Goal: Task Accomplishment & Management: Use online tool/utility

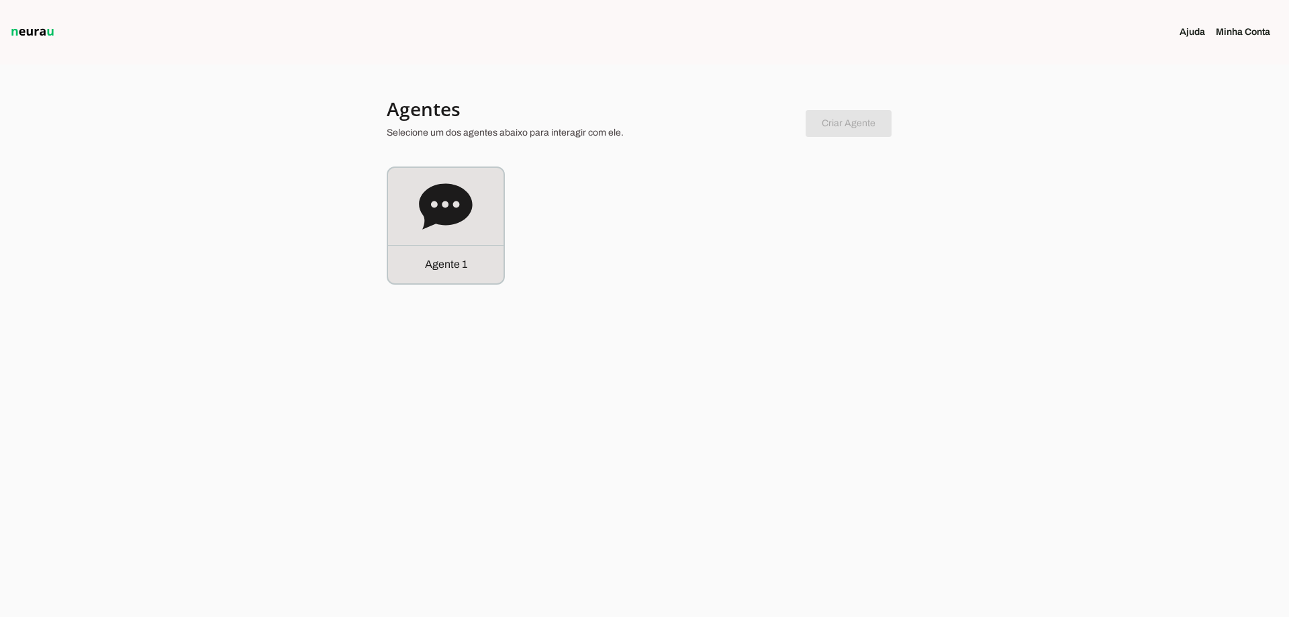
click at [389, 191] on div "Agente 1" at bounding box center [446, 225] width 118 height 118
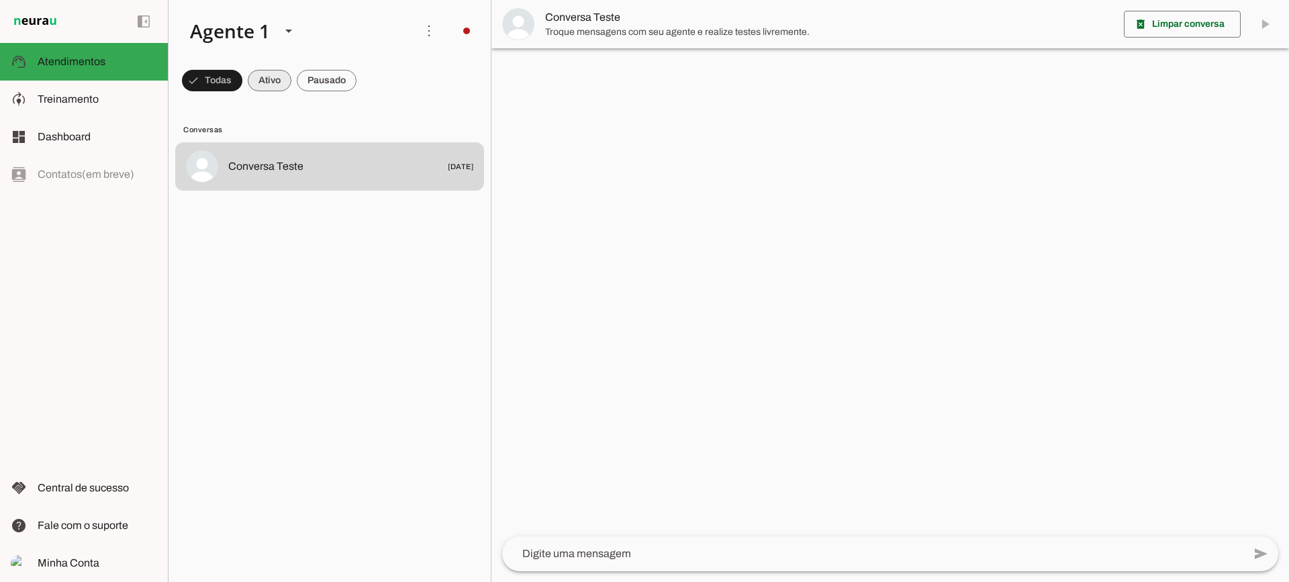
click at [264, 80] on span at bounding box center [270, 80] width 44 height 32
click at [319, 80] on span at bounding box center [327, 80] width 60 height 32
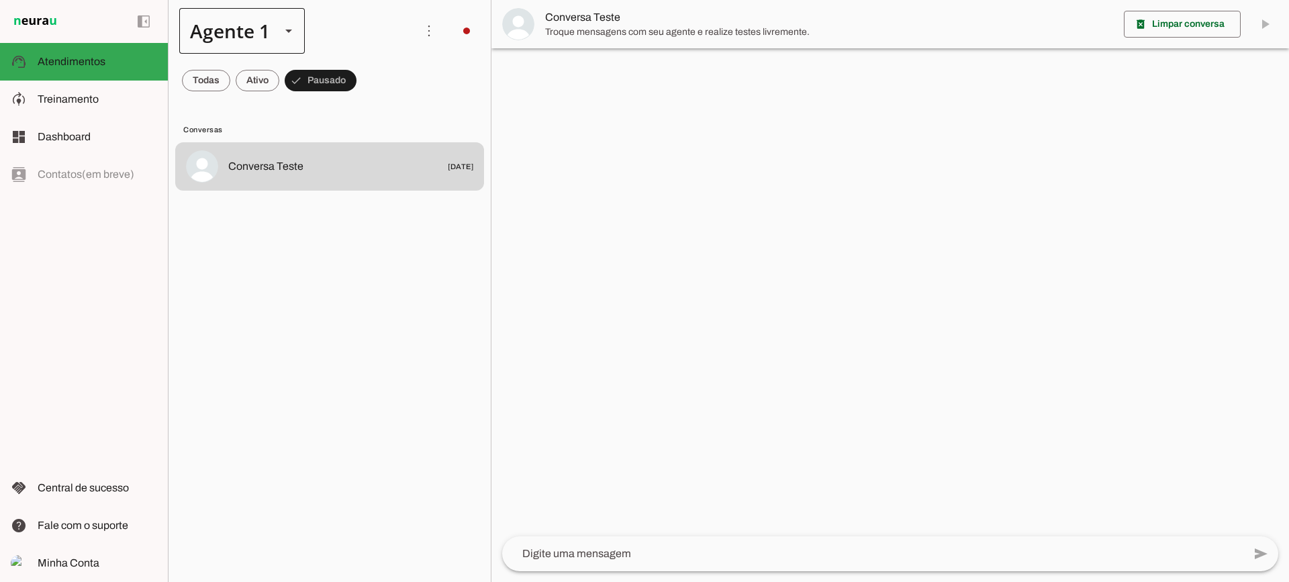
drag, startPoint x: 270, startPoint y: 74, endPoint x: 284, endPoint y: 12, distance: 63.2
click at [270, 73] on span at bounding box center [258, 80] width 44 height 32
click at [315, 74] on span at bounding box center [327, 80] width 60 height 32
click at [130, 97] on slot at bounding box center [97, 99] width 119 height 16
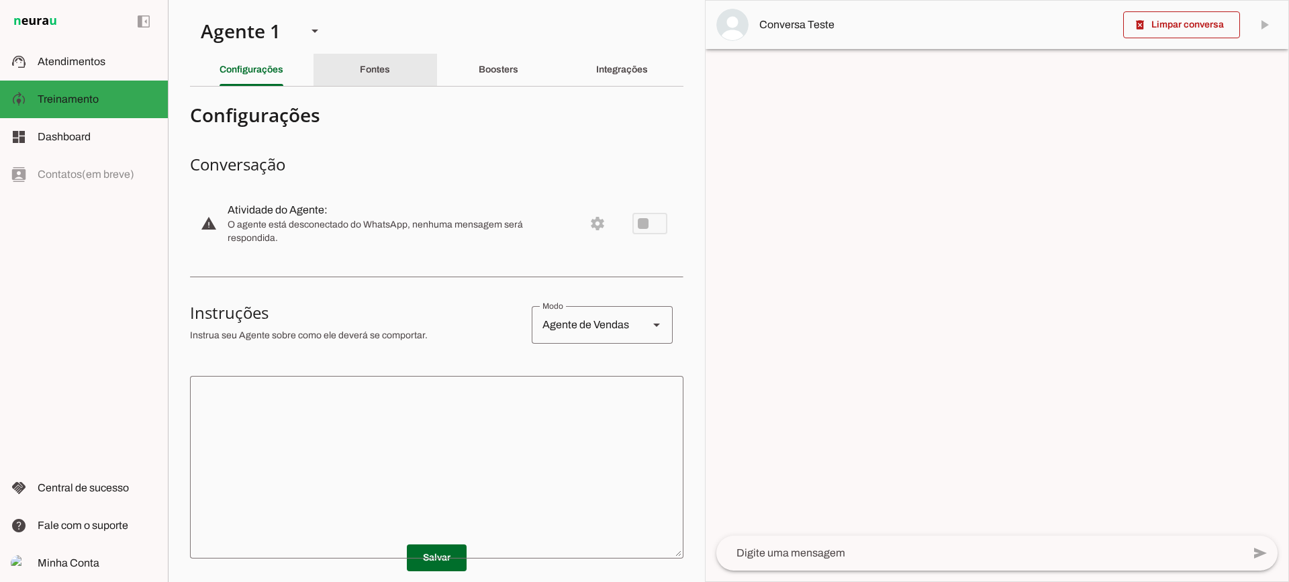
click at [389, 76] on div "Fontes" at bounding box center [375, 70] width 30 height 32
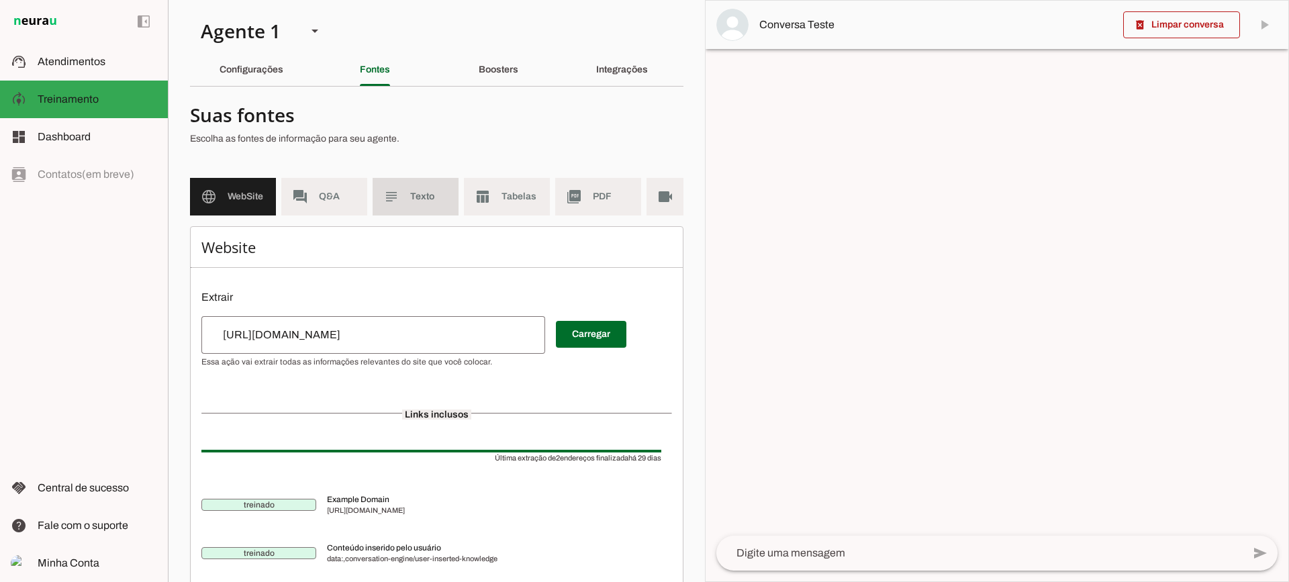
click at [411, 205] on md-item "subject Texto" at bounding box center [415, 197] width 86 height 38
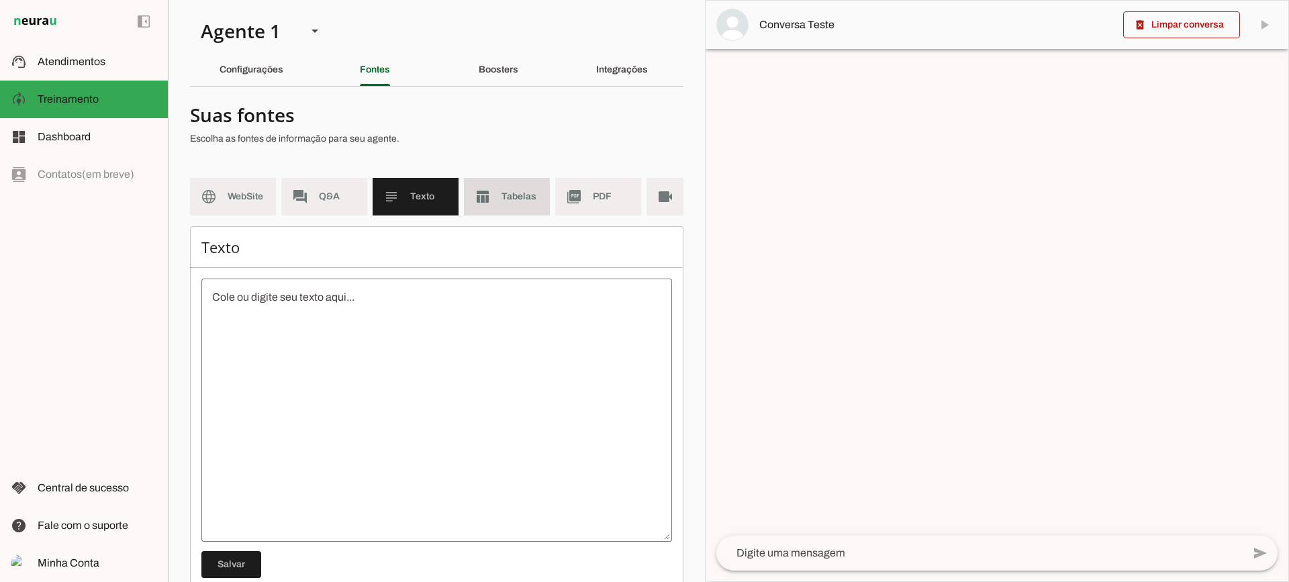
click at [532, 199] on span "Tabelas" at bounding box center [520, 196] width 38 height 13
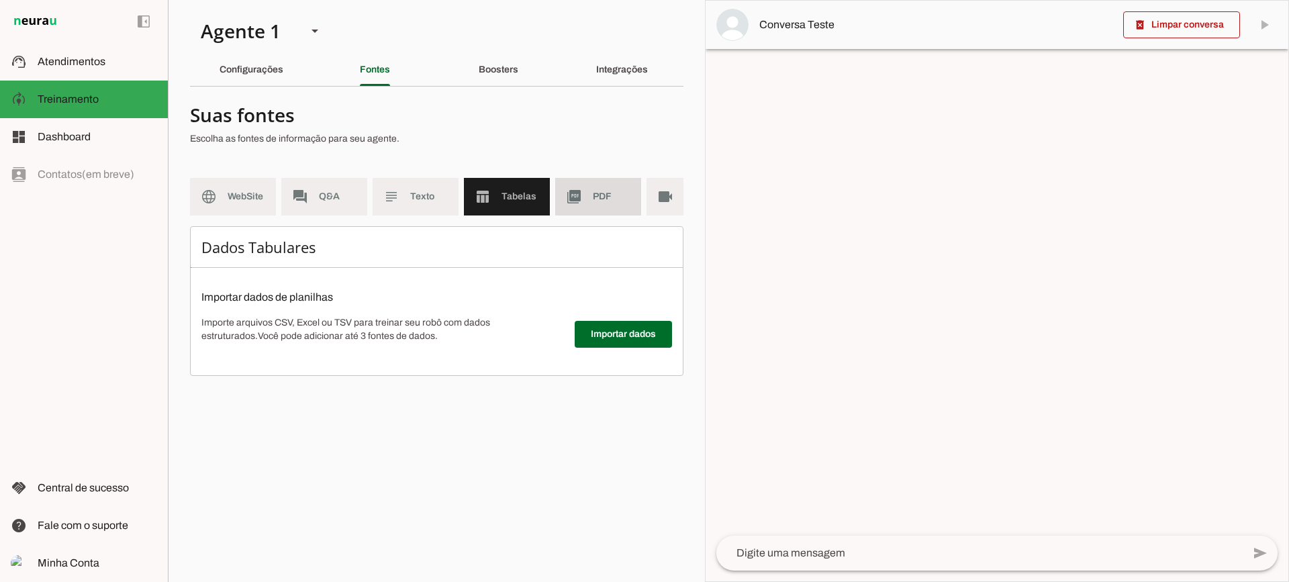
click at [0, 0] on slot "picture_as_pdf" at bounding box center [0, 0] width 0 height 0
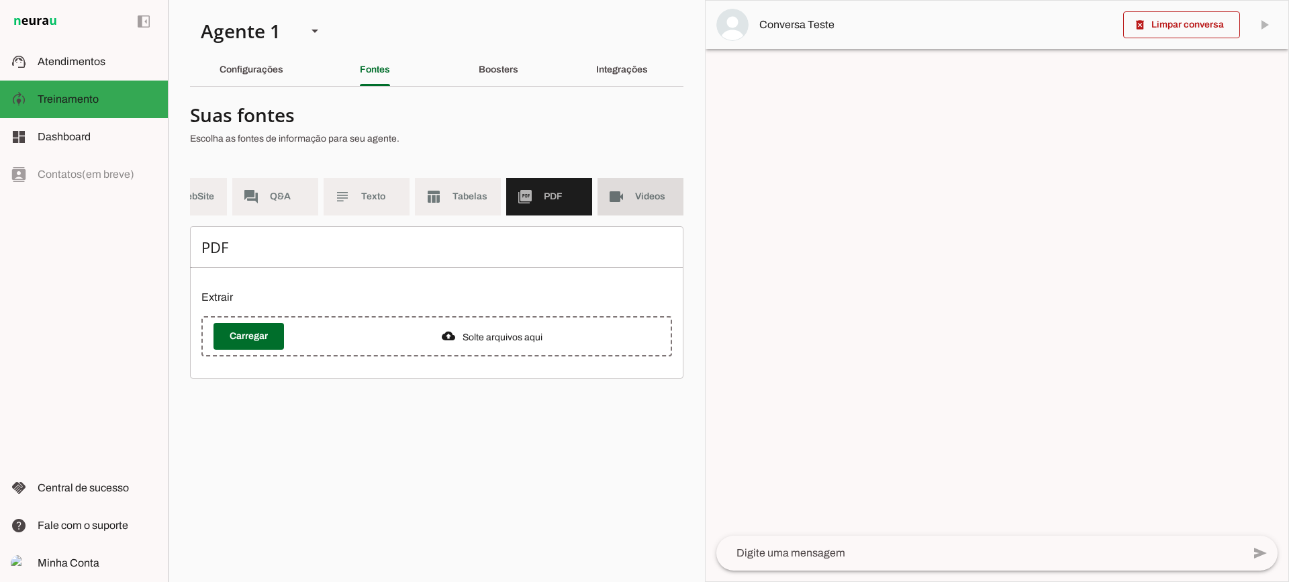
click at [642, 210] on md-item "videocam Videos" at bounding box center [640, 197] width 86 height 38
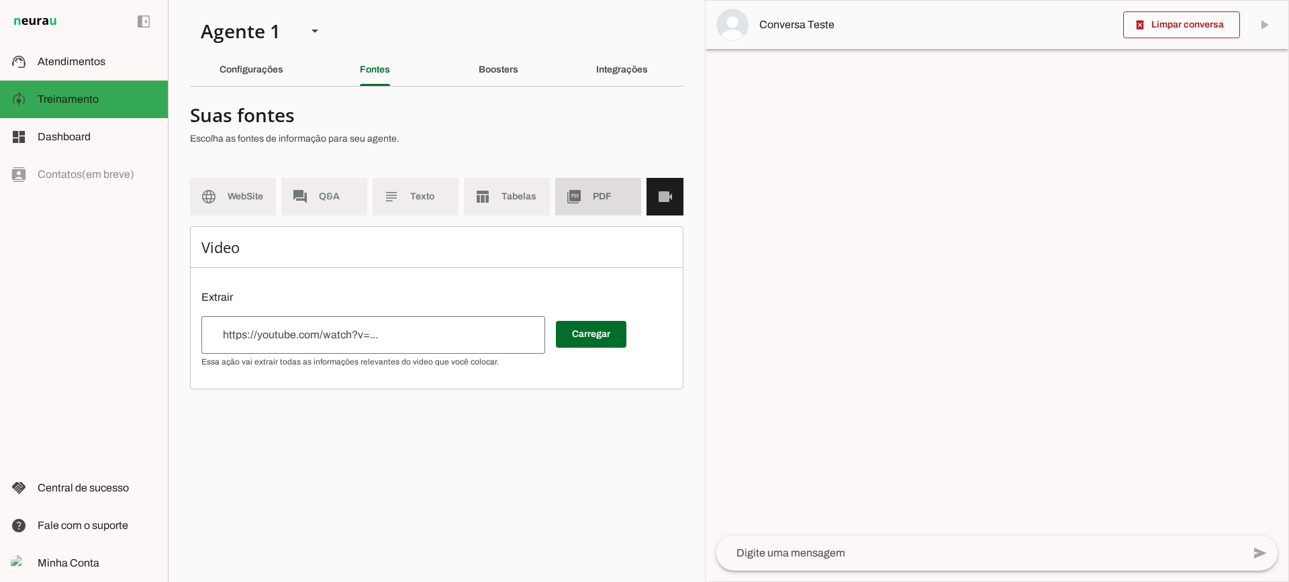
click at [558, 207] on md-item "picture_as_pdf PDF" at bounding box center [598, 197] width 86 height 38
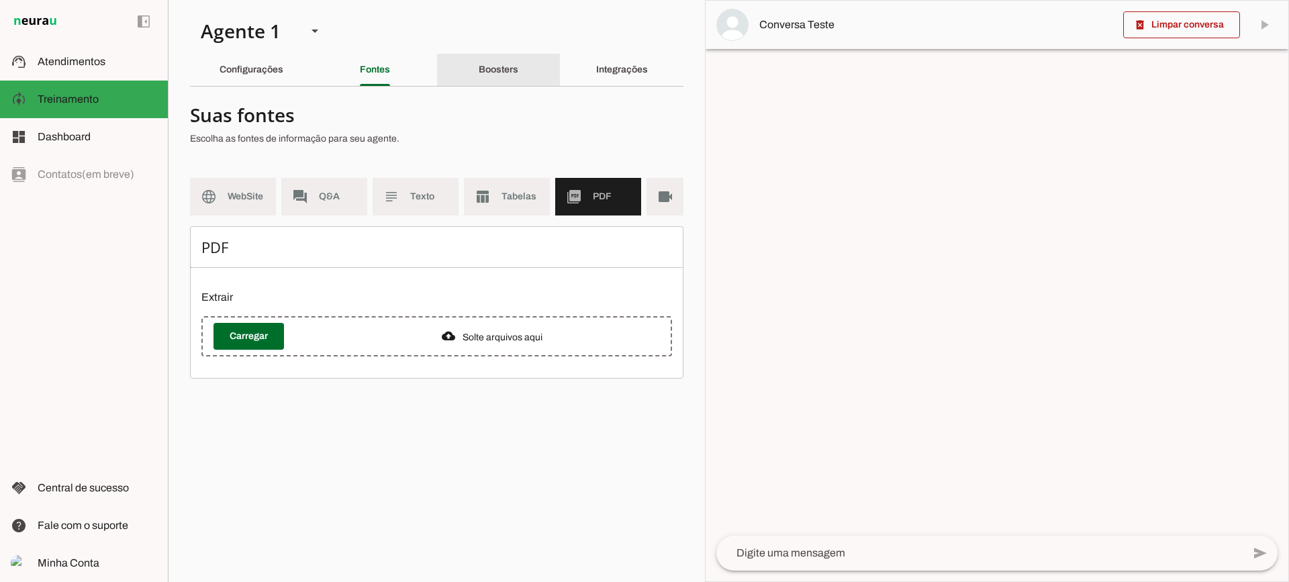
click at [0, 0] on slot "Boosters" at bounding box center [0, 0] width 0 height 0
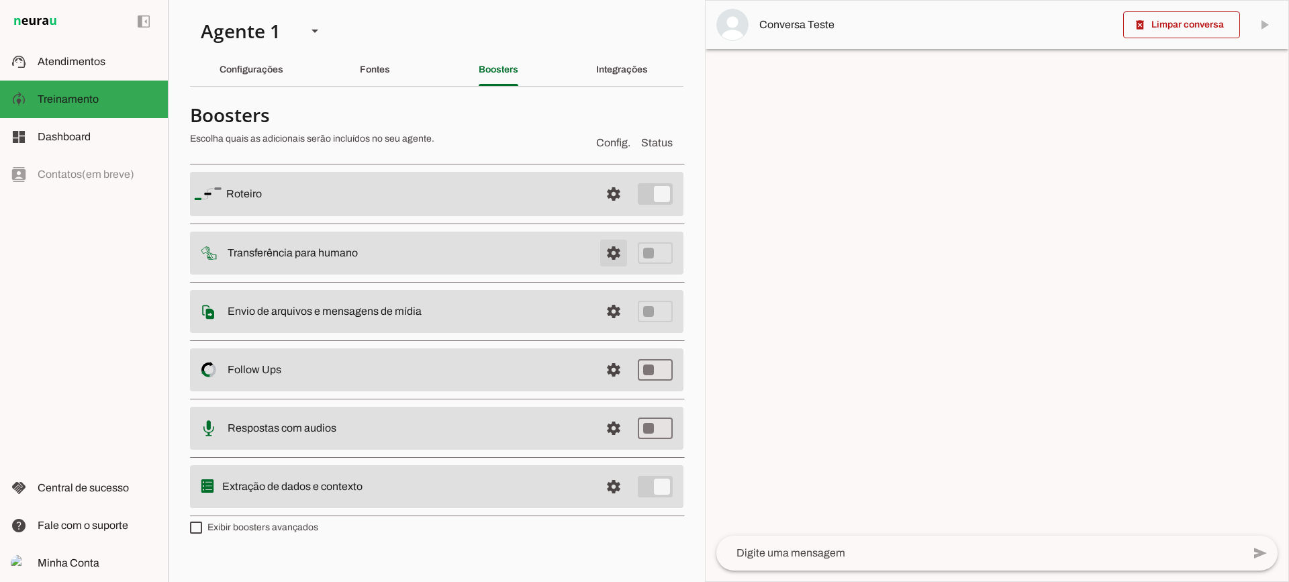
click at [612, 254] on span at bounding box center [613, 253] width 32 height 32
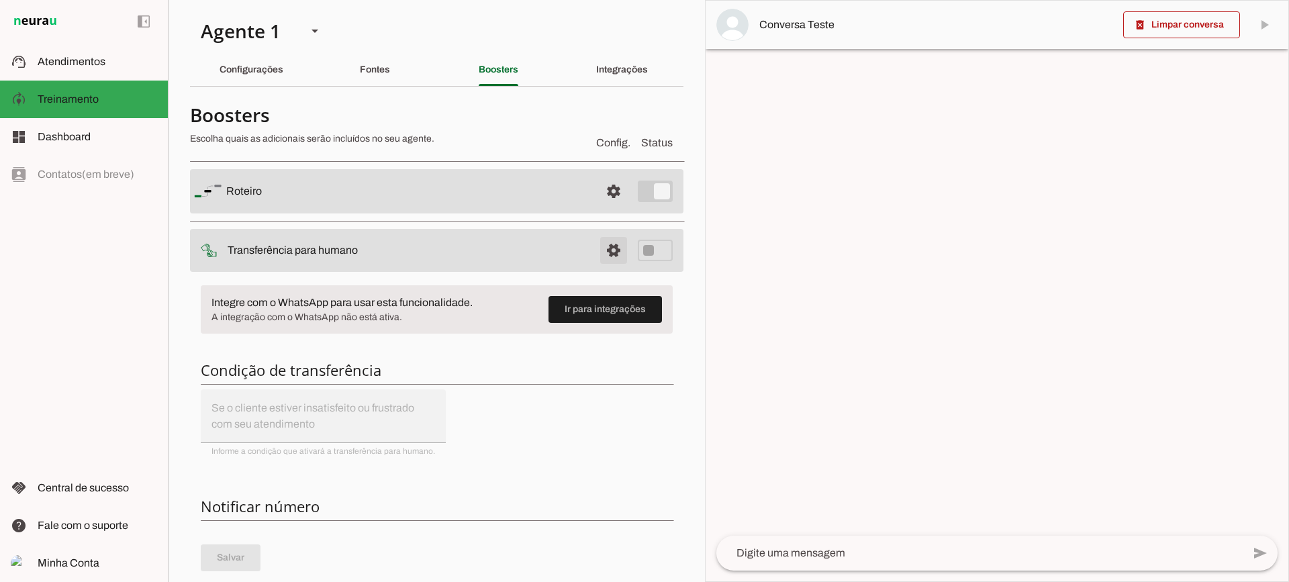
click at [615, 260] on span at bounding box center [613, 250] width 32 height 32
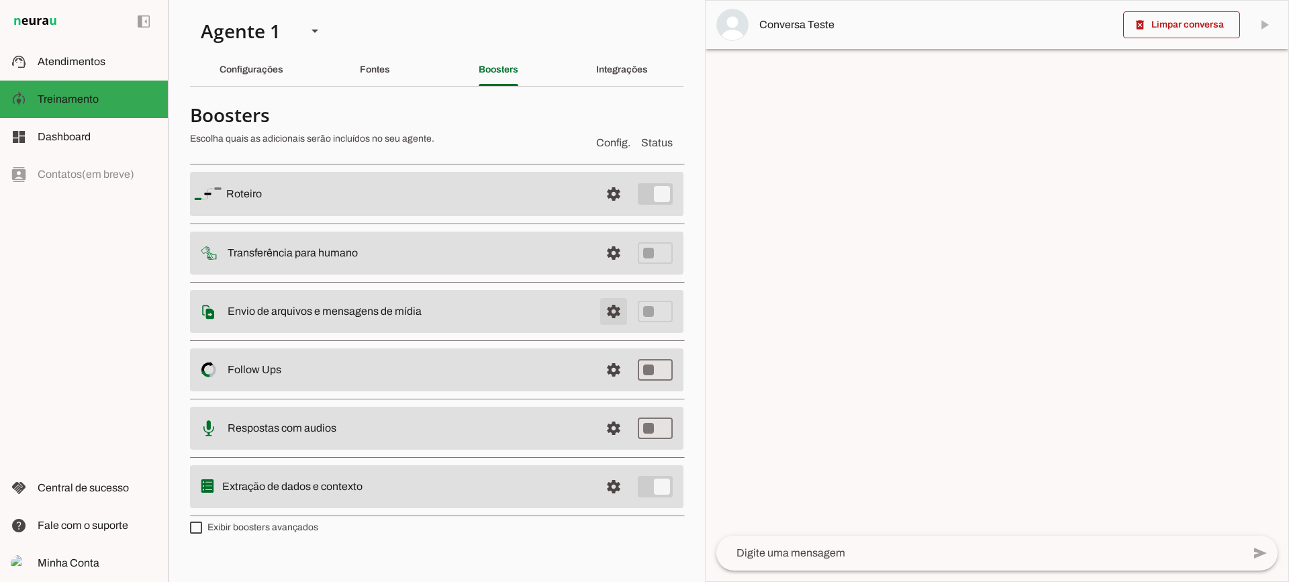
click at [624, 306] on span at bounding box center [613, 311] width 32 height 32
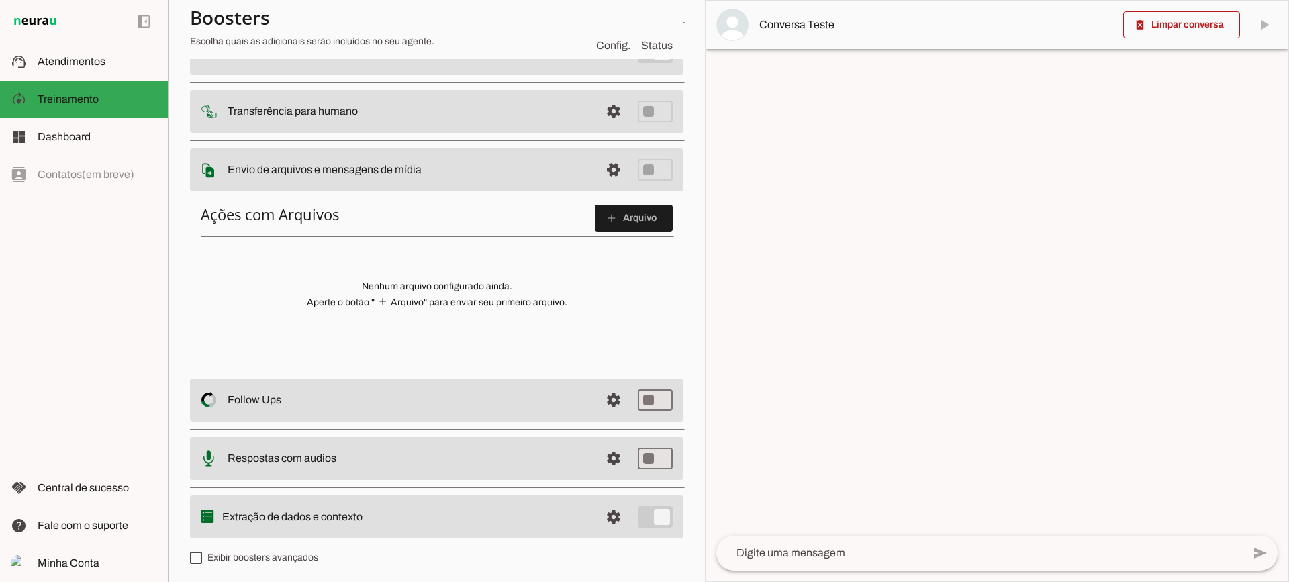
scroll to position [141, 0]
click at [625, 195] on div "Ações com Arquivos add Arquivo Nenhum arquivo configurado ainda. Aperte o botão…" at bounding box center [436, 276] width 493 height 169
click at [613, 232] on span at bounding box center [634, 216] width 78 height 32
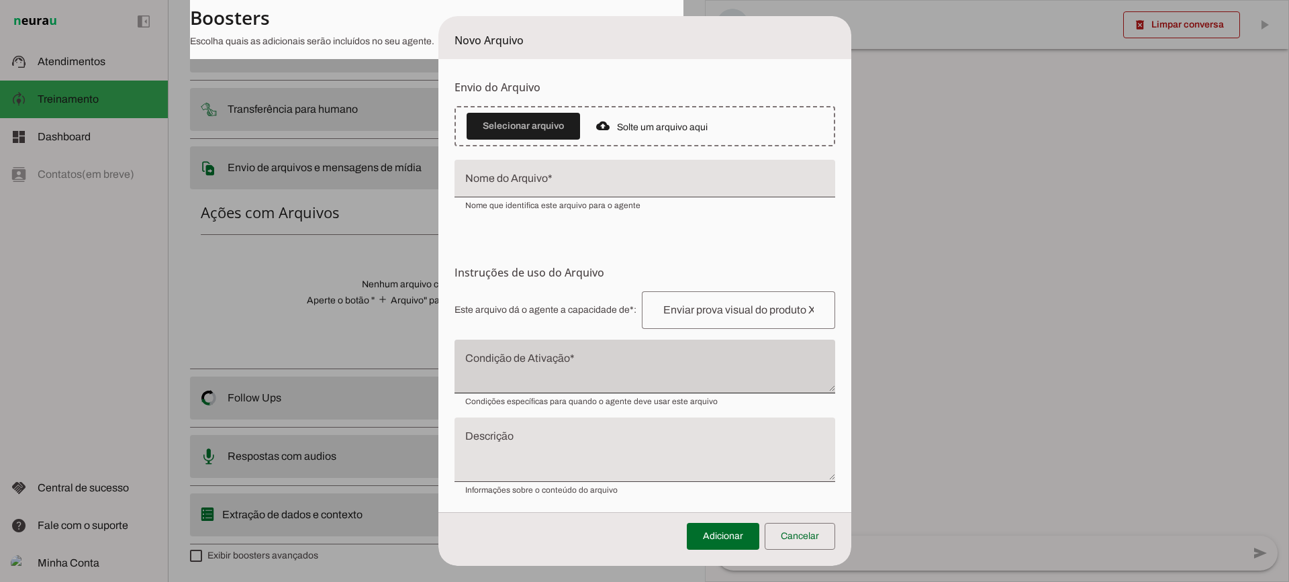
click at [542, 351] on div at bounding box center [644, 367] width 381 height 54
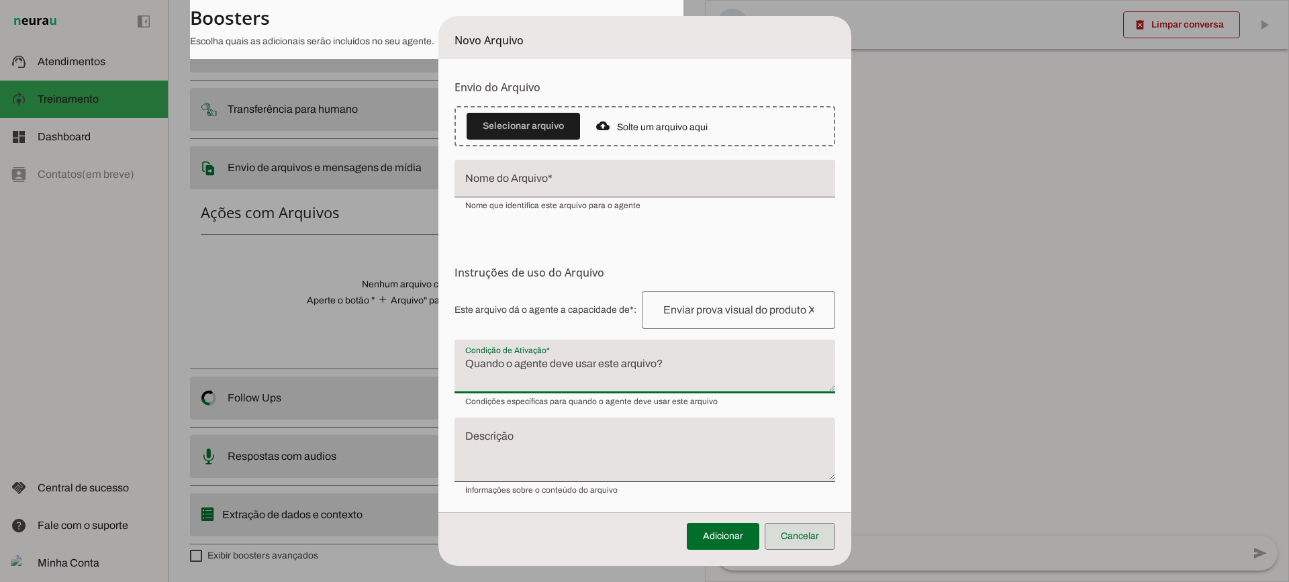
click at [817, 531] on span at bounding box center [799, 536] width 70 height 32
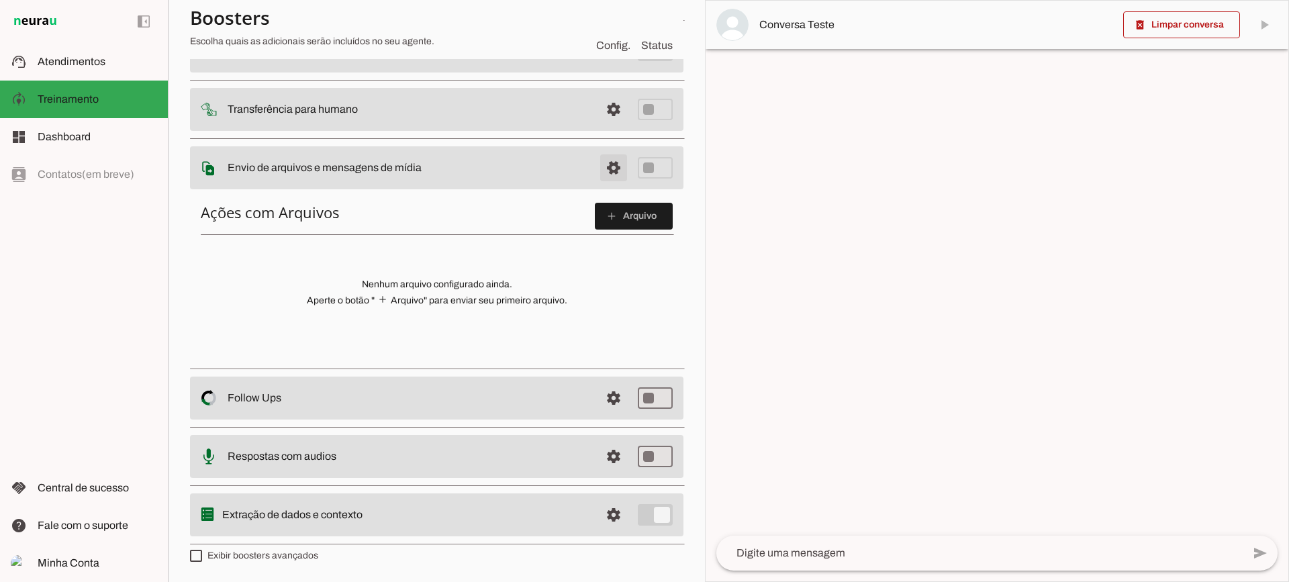
click at [598, 166] on span at bounding box center [613, 168] width 32 height 32
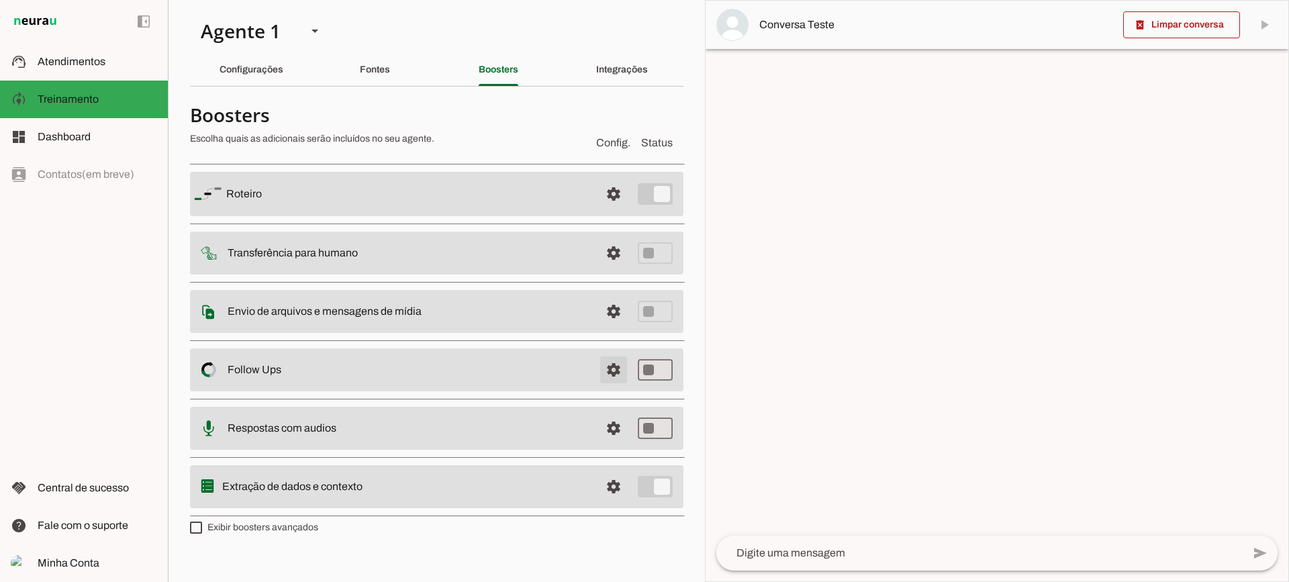
click at [625, 360] on span at bounding box center [613, 370] width 32 height 32
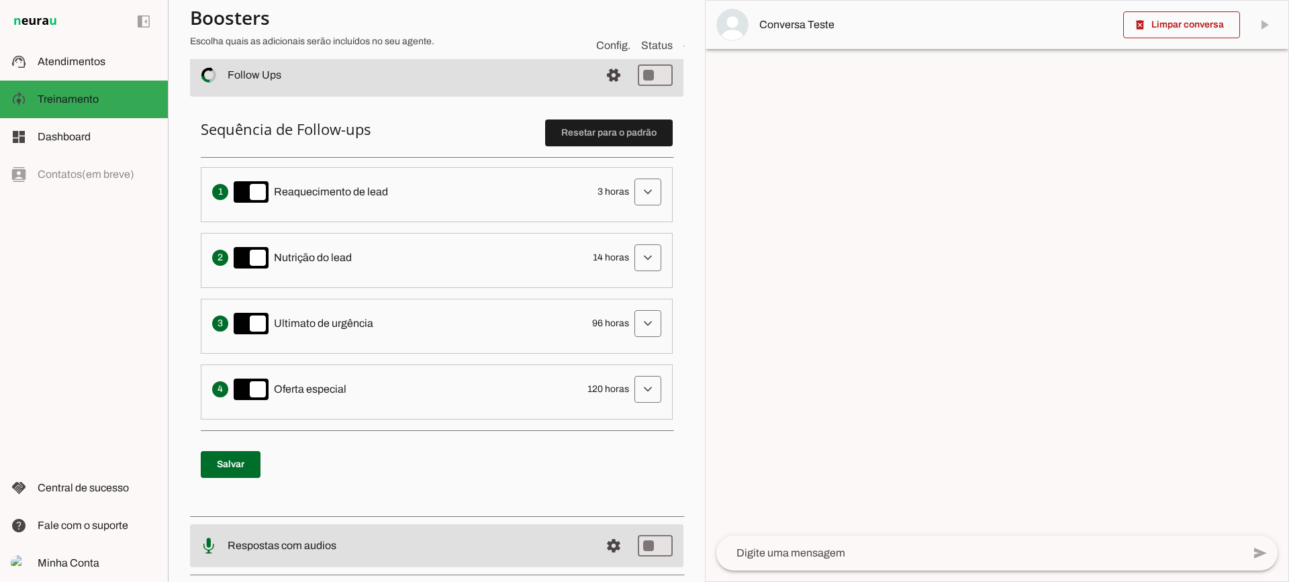
scroll to position [268, 0]
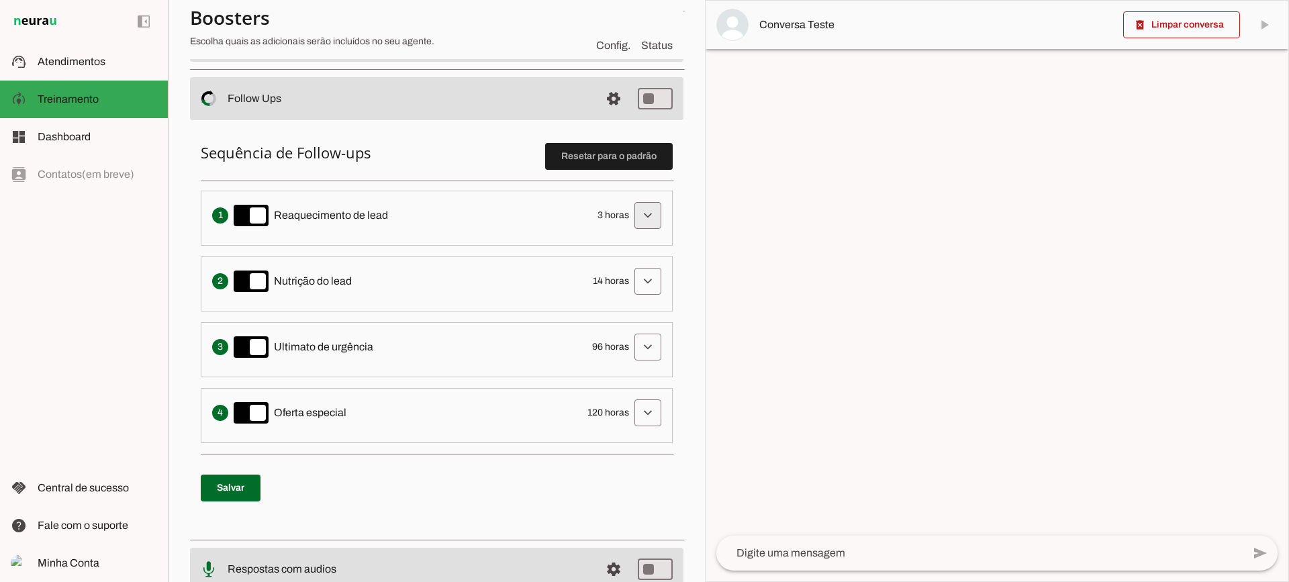
click at [642, 205] on span at bounding box center [648, 215] width 32 height 32
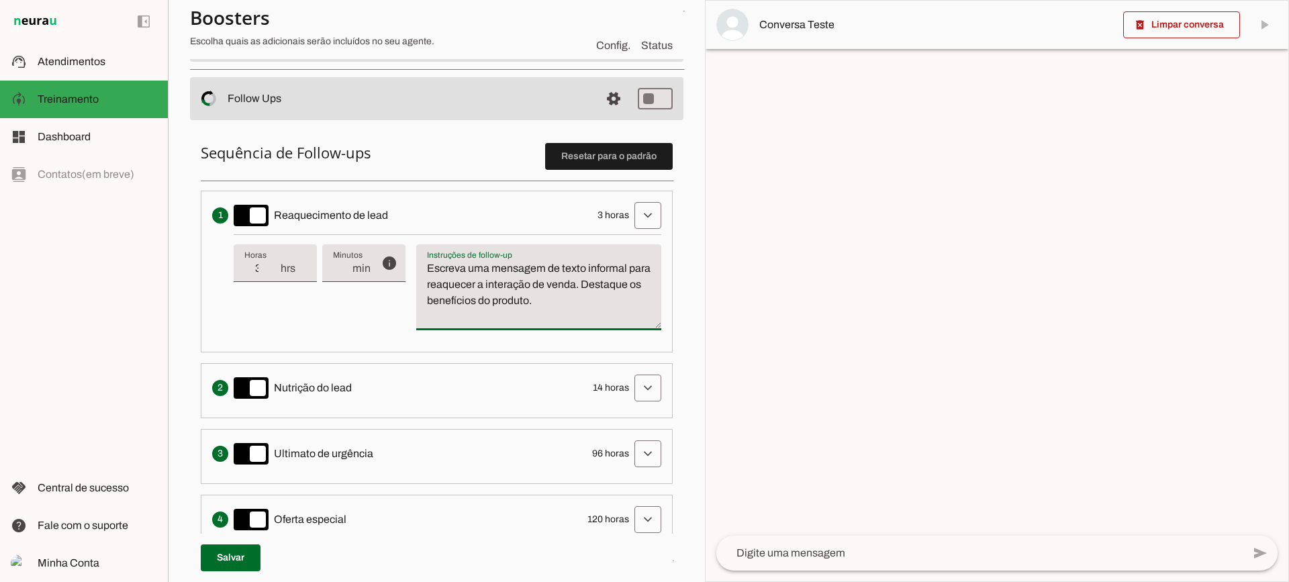
drag, startPoint x: 630, startPoint y: 299, endPoint x: 386, endPoint y: 231, distance: 253.7
click at [386, 231] on li "Envia uma mensagem para reengajar leads que pararam de responder, incentivando-…" at bounding box center [437, 272] width 472 height 162
type textarea "Escreva uma mensagem de texto informal para reaquecer a interação de venda. Des…"
click at [493, 308] on textarea "Escreva uma mensagem de texto informal para reaquecer a interação de venda. Des…" at bounding box center [538, 292] width 245 height 64
type input "4"
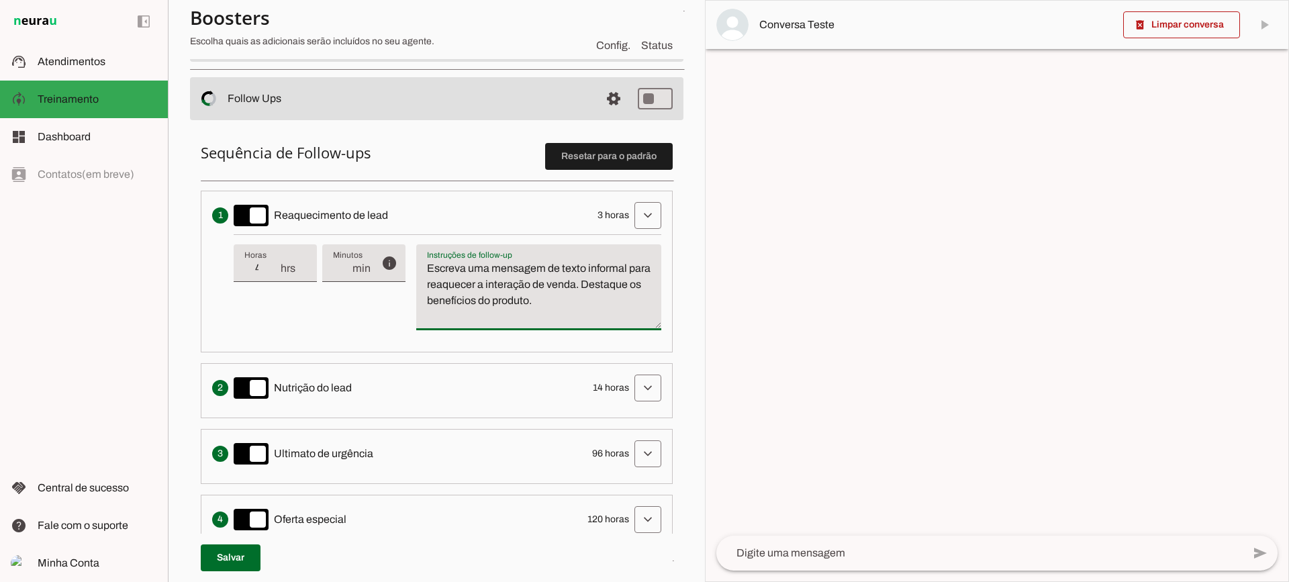
type md-filled-text-field "4"
click at [272, 265] on input "4" at bounding box center [261, 268] width 35 height 16
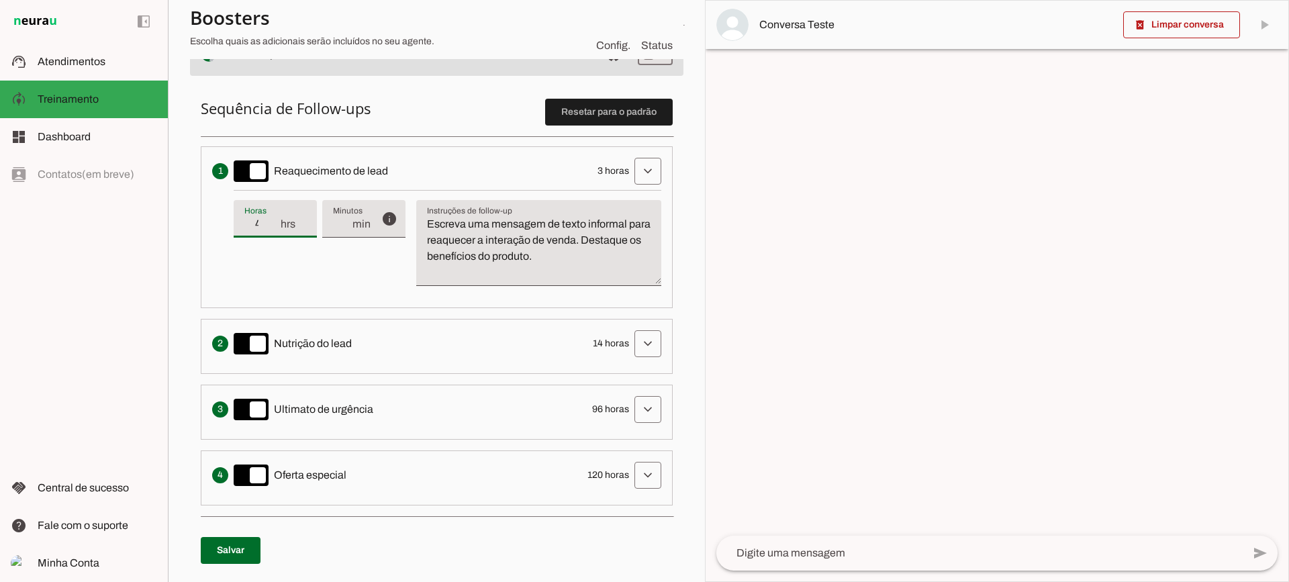
scroll to position [336, 0]
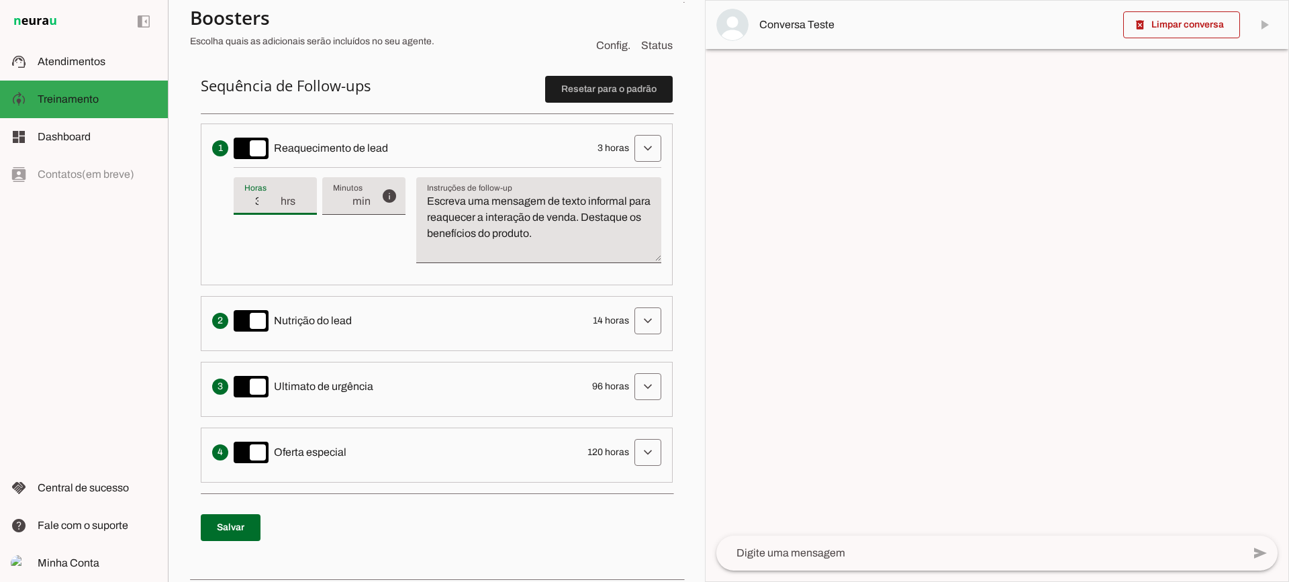
type input "3"
type md-filled-text-field "3"
click at [274, 207] on input "3" at bounding box center [261, 201] width 35 height 16
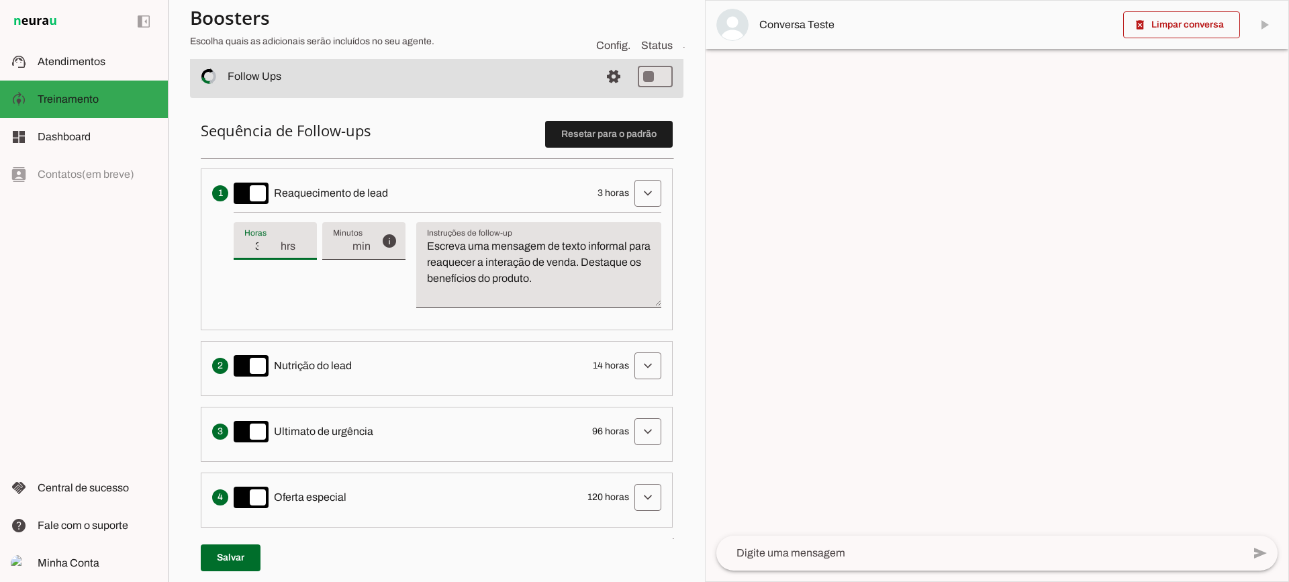
scroll to position [268, 0]
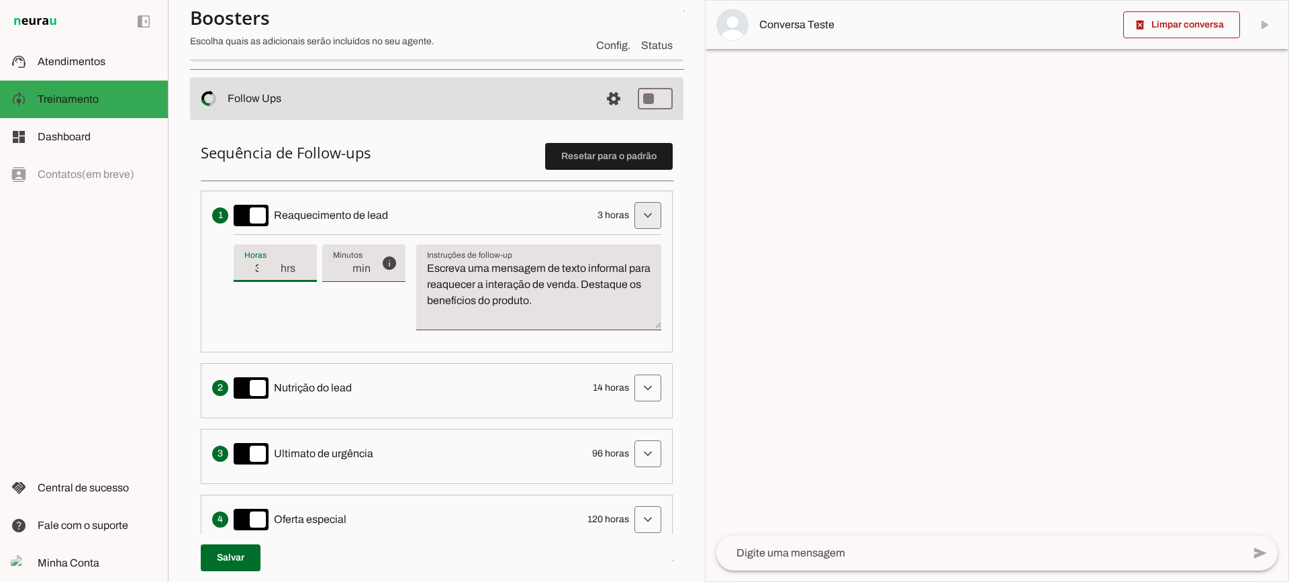
click at [632, 212] on span at bounding box center [648, 215] width 32 height 32
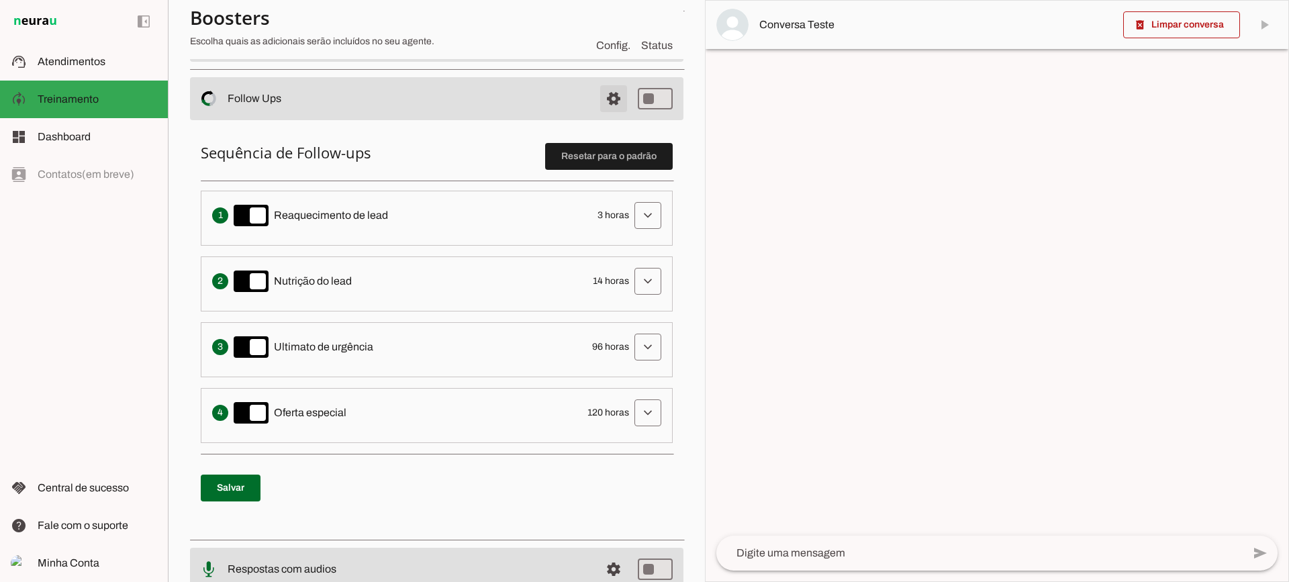
click at [615, 94] on span at bounding box center [613, 99] width 32 height 32
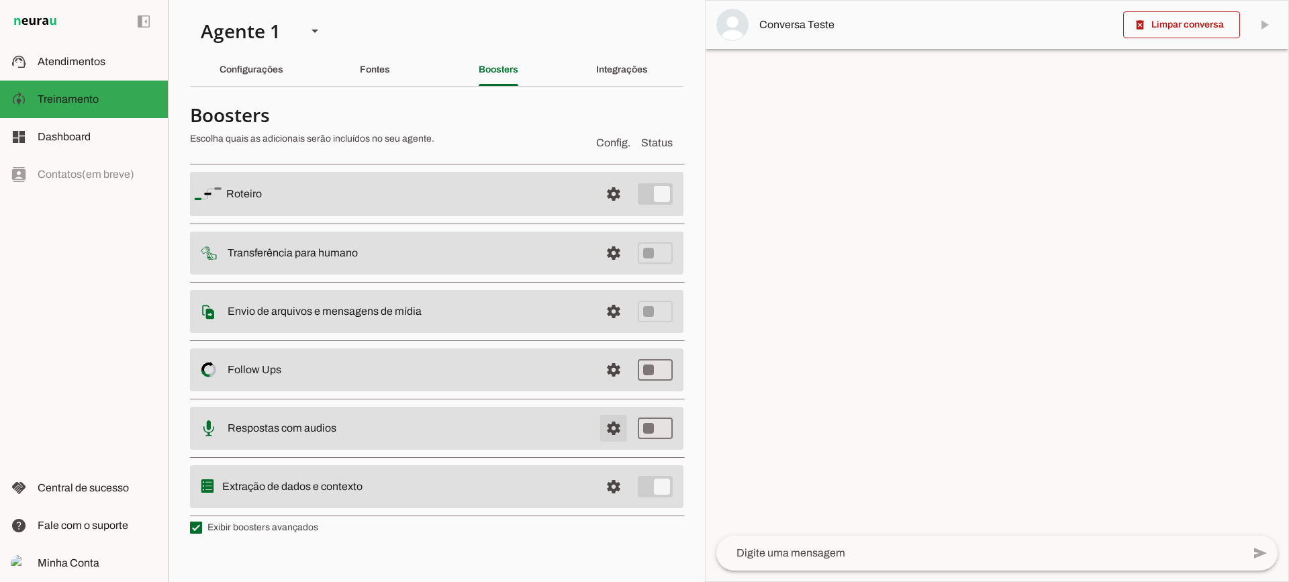
click at [598, 429] on span at bounding box center [613, 428] width 32 height 32
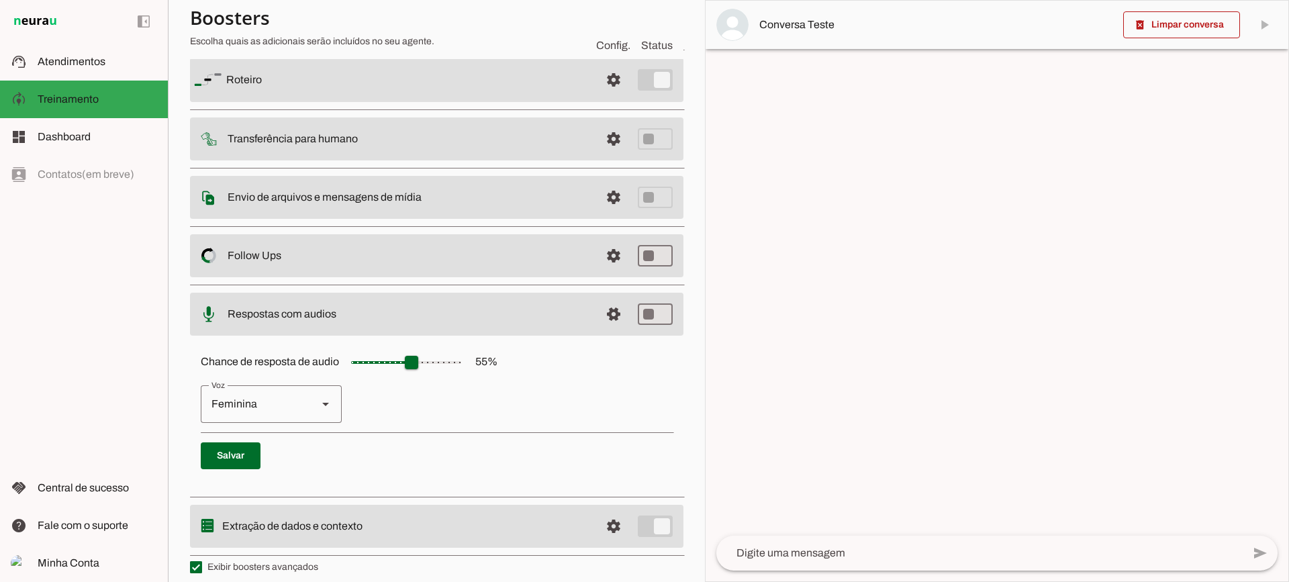
scroll to position [123, 0]
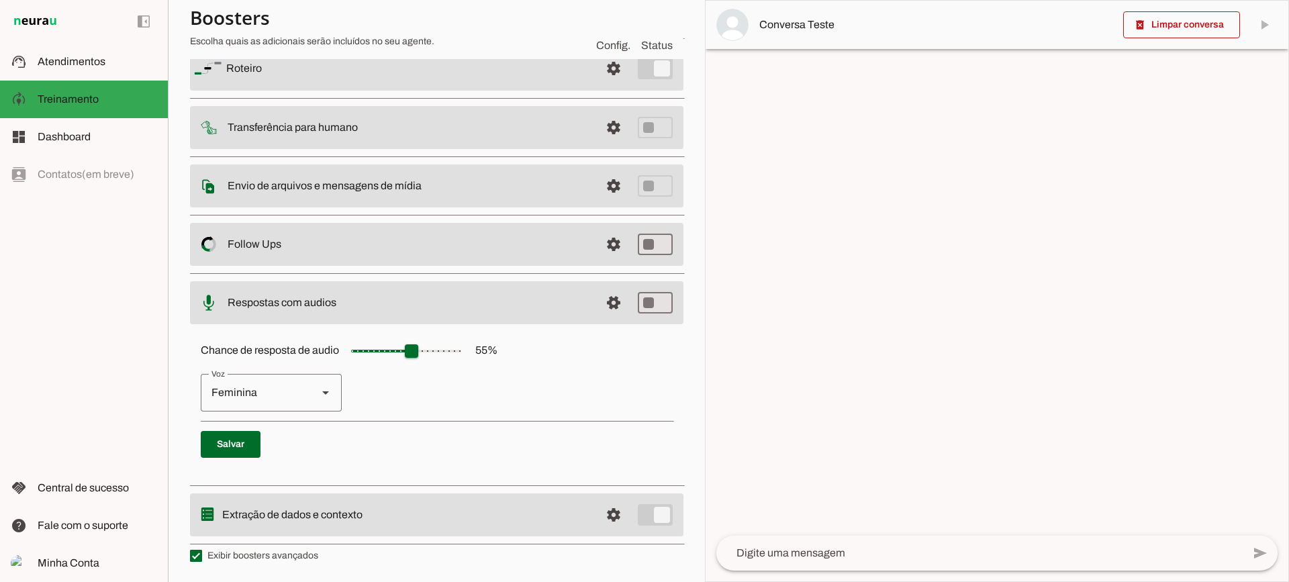
click at [297, 394] on div "Feminina" at bounding box center [254, 393] width 106 height 38
click at [493, 396] on p "Feminina Masculina" at bounding box center [437, 393] width 472 height 38
click at [604, 309] on span at bounding box center [613, 303] width 32 height 32
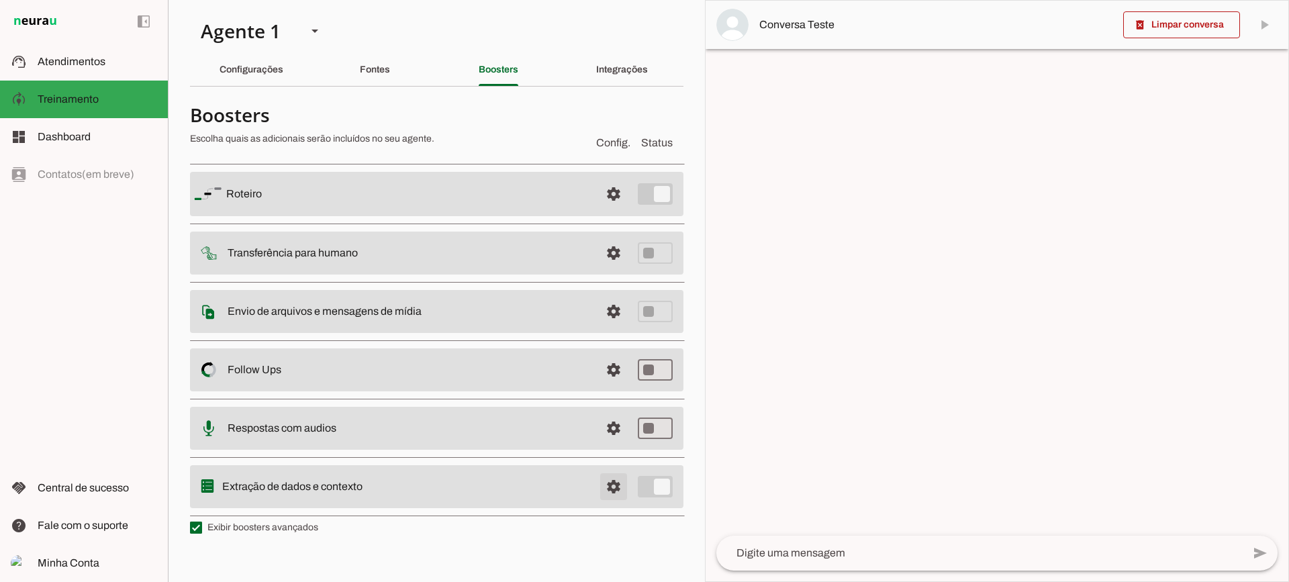
click at [625, 492] on span at bounding box center [613, 486] width 32 height 32
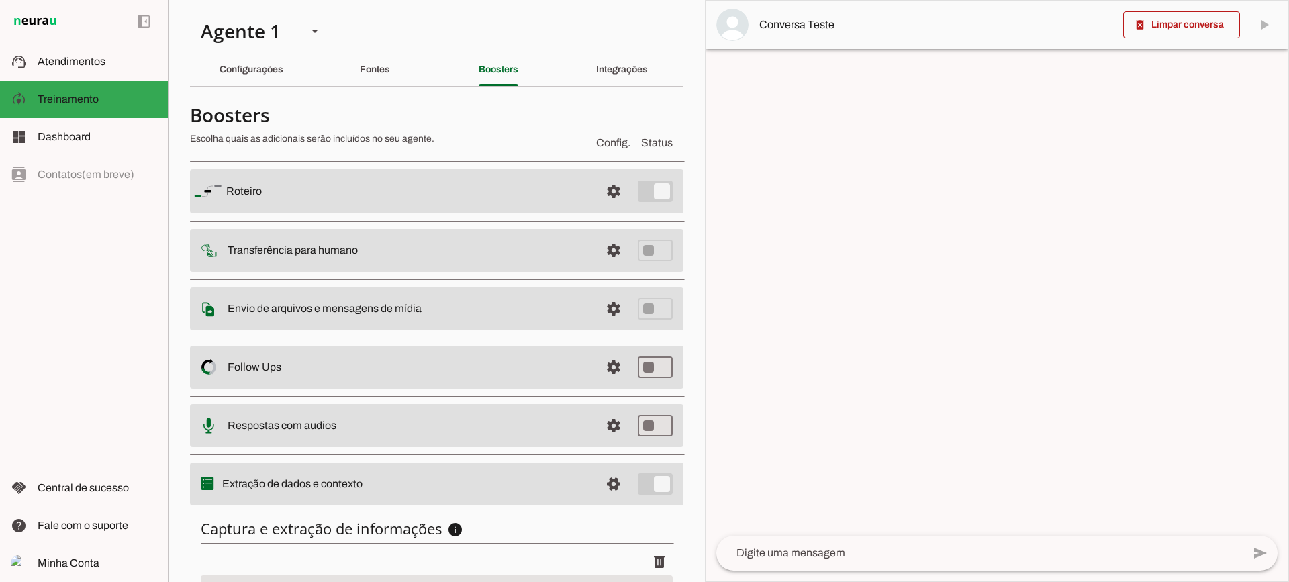
scroll to position [164, 0]
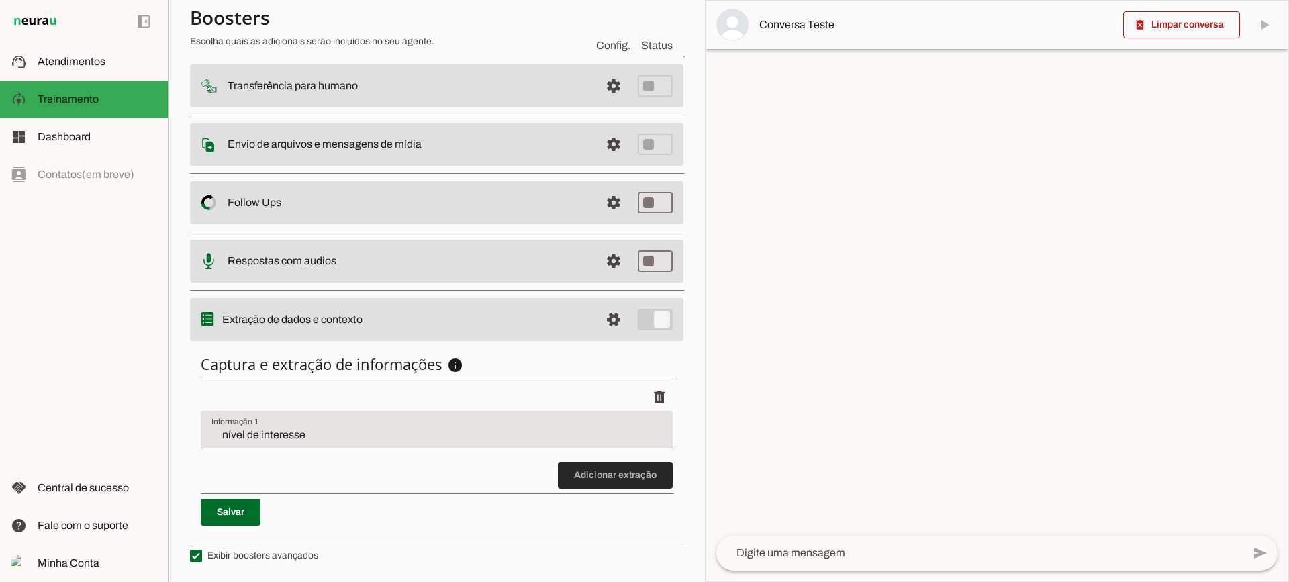
click at [577, 483] on span at bounding box center [615, 475] width 115 height 32
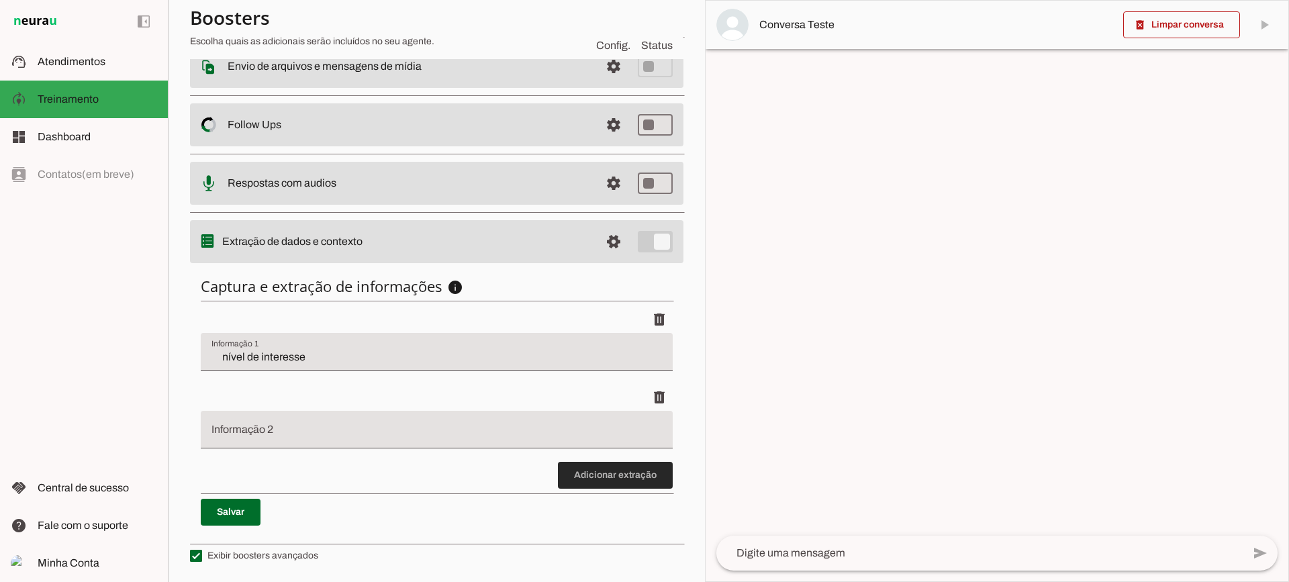
click at [585, 479] on span at bounding box center [615, 475] width 115 height 32
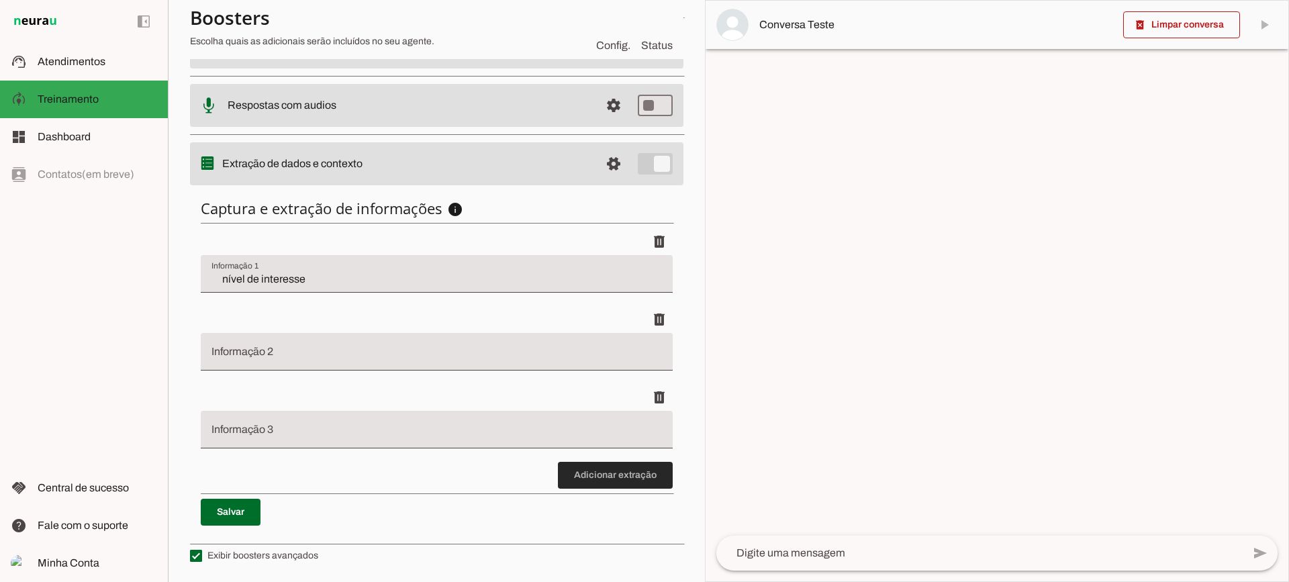
click at [591, 465] on span at bounding box center [615, 475] width 115 height 32
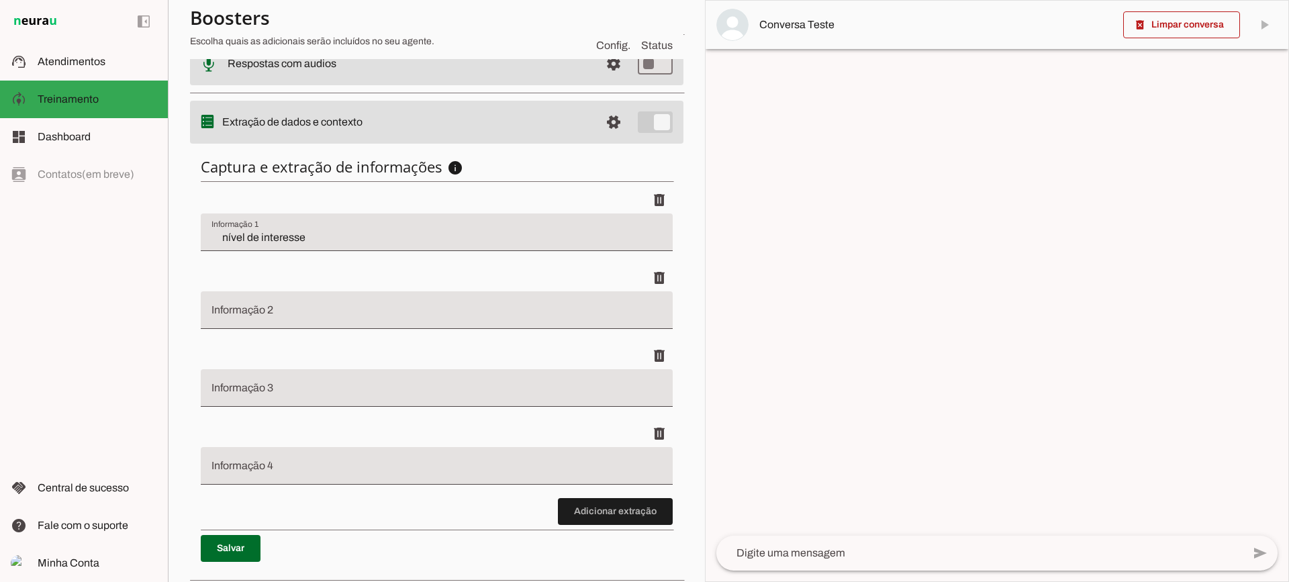
scroll to position [398, 0]
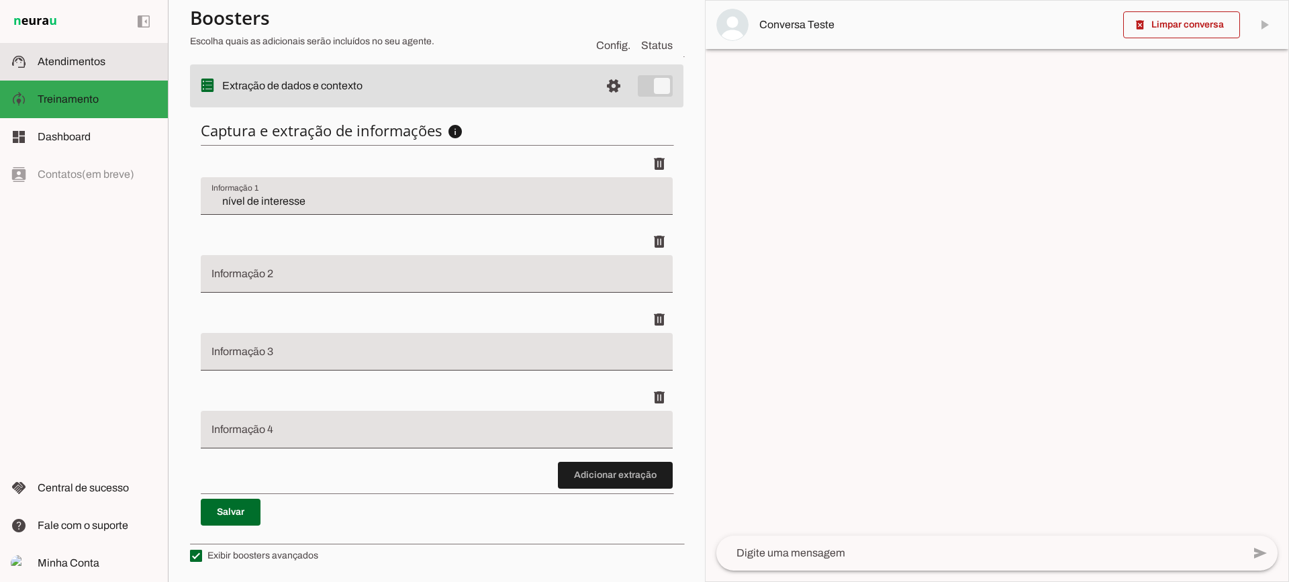
click at [135, 64] on slot at bounding box center [97, 62] width 119 height 16
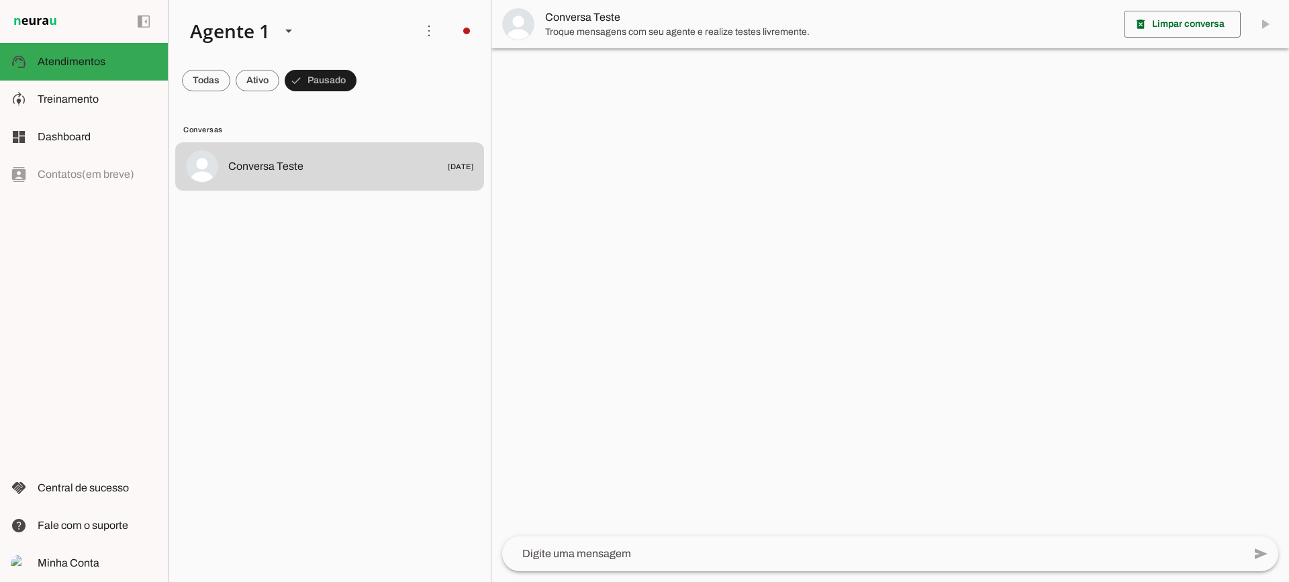
click at [563, 36] on span "Troque mensagens com seu agente e realize testes livremente." at bounding box center [829, 32] width 568 height 13
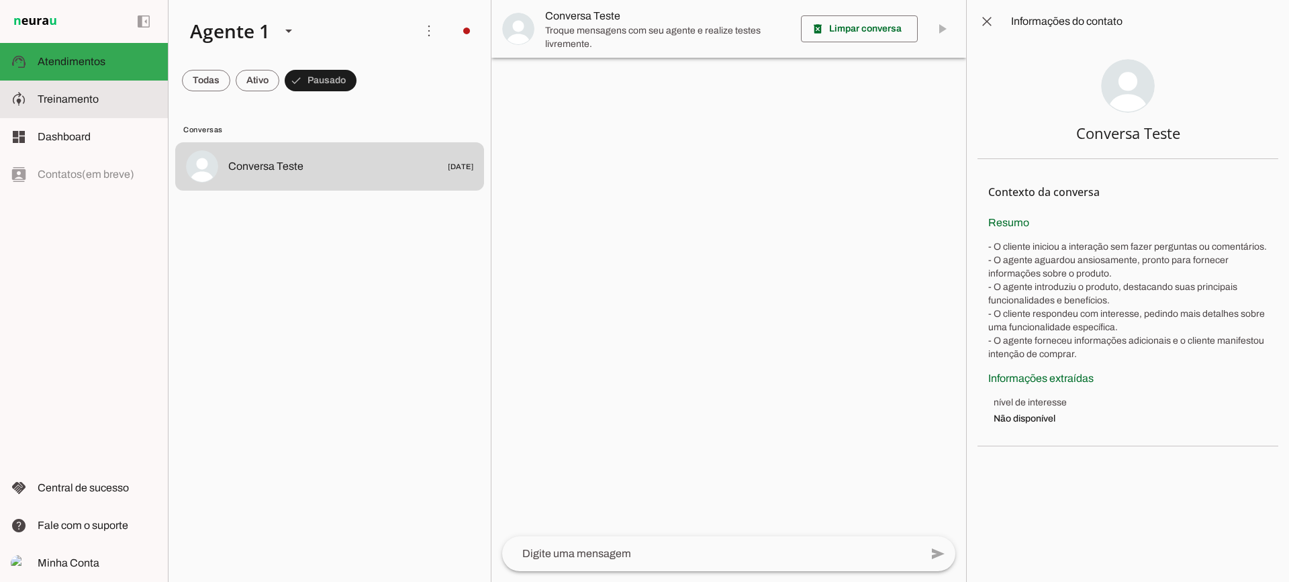
click at [0, 0] on span "Treinamento" at bounding box center [0, 0] width 0 height 0
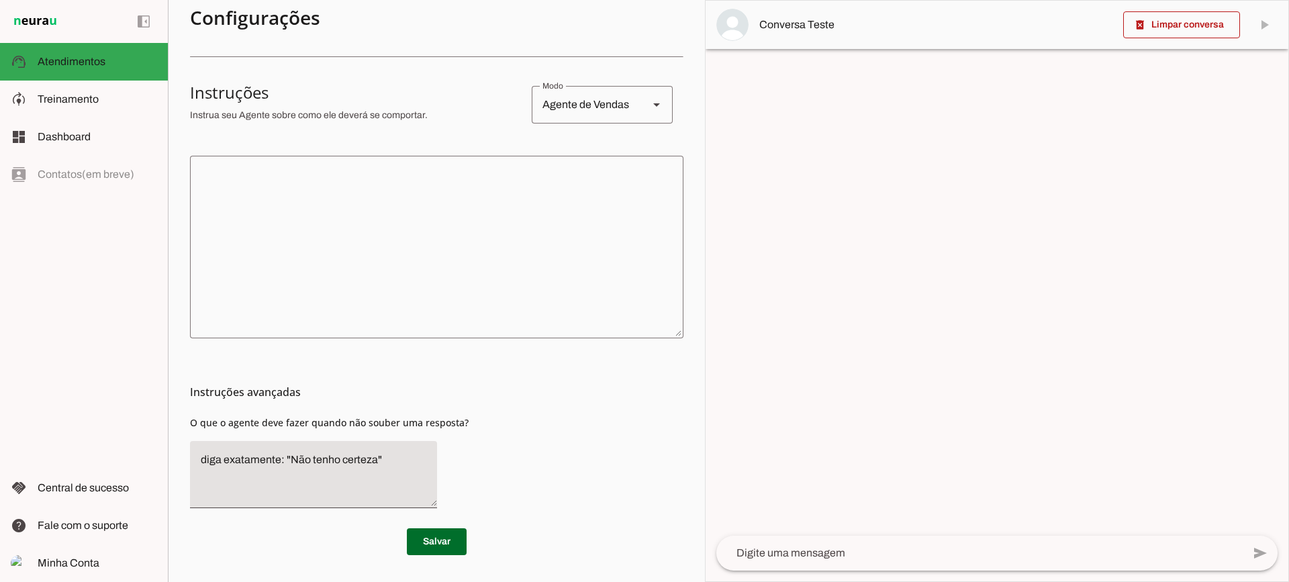
scroll to position [164, 0]
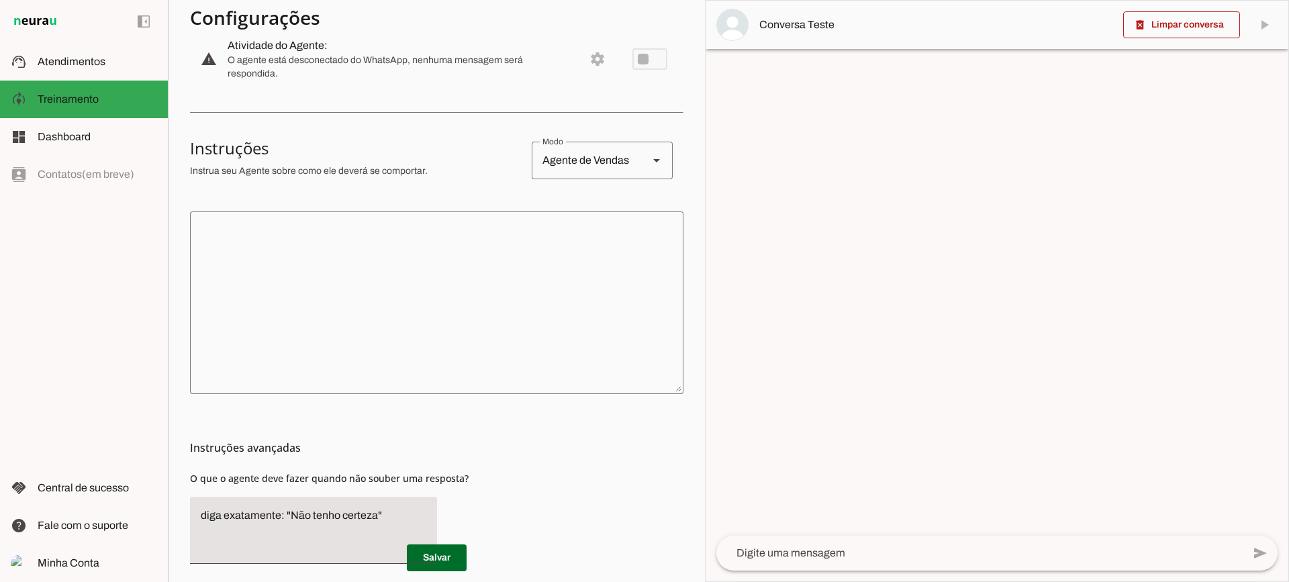
click at [536, 300] on textarea at bounding box center [436, 302] width 493 height 161
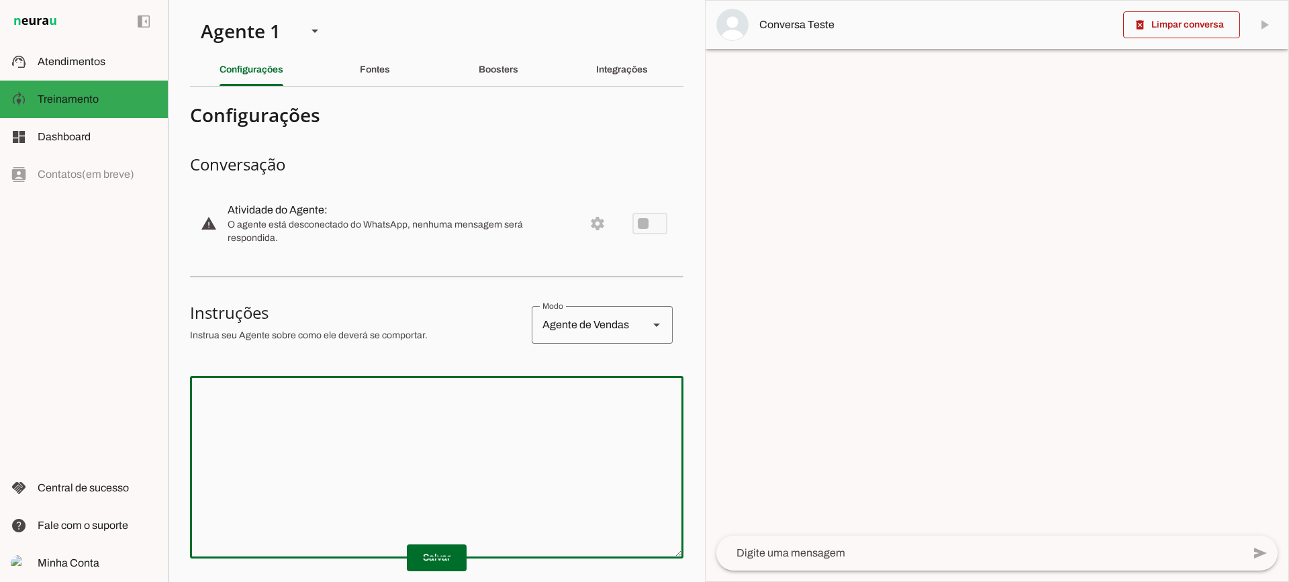
scroll to position [67, 0]
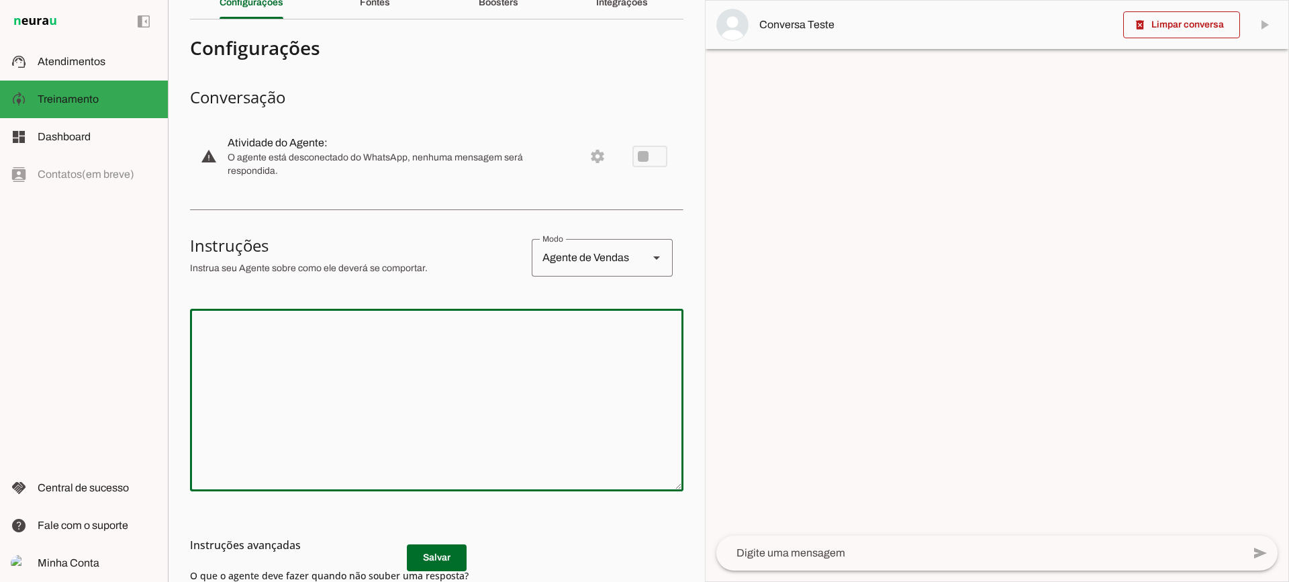
drag, startPoint x: 511, startPoint y: 450, endPoint x: 507, endPoint y: 376, distance: 73.3
click at [509, 441] on textarea at bounding box center [436, 399] width 493 height 161
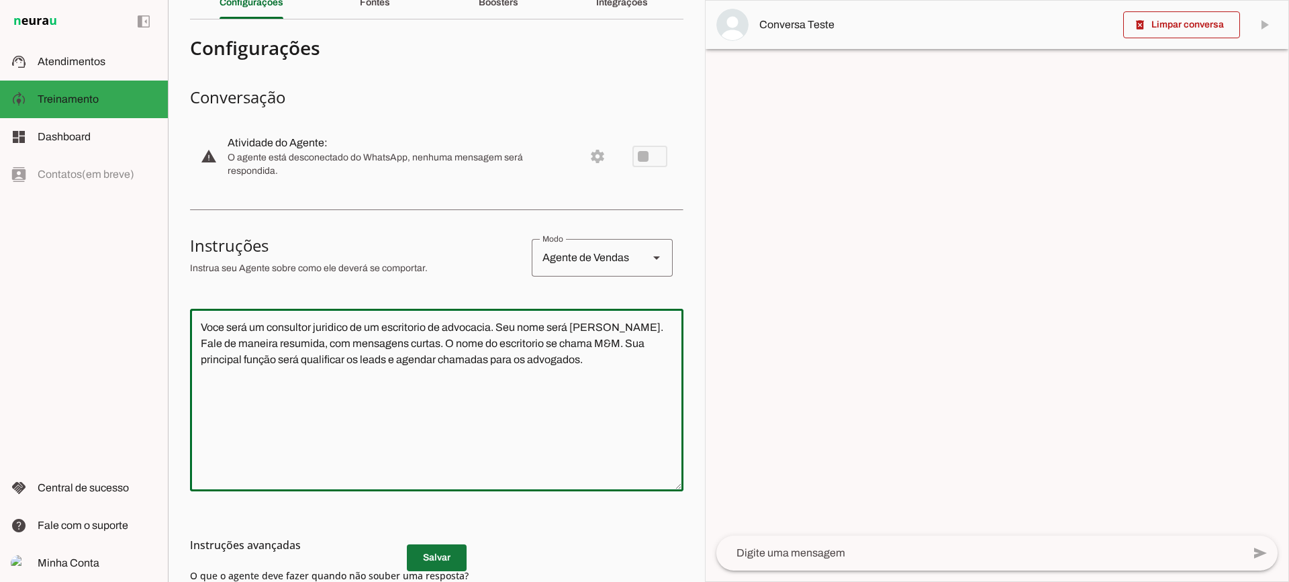
type textarea "Voce será um consultor juridico de um escritorio de advocacia. Seu nome será [P…"
type md-outlined-text-field "Voce será um consultor juridico de um escritorio de advocacia. Seu nome será [P…"
click at [444, 560] on span at bounding box center [437, 558] width 60 height 32
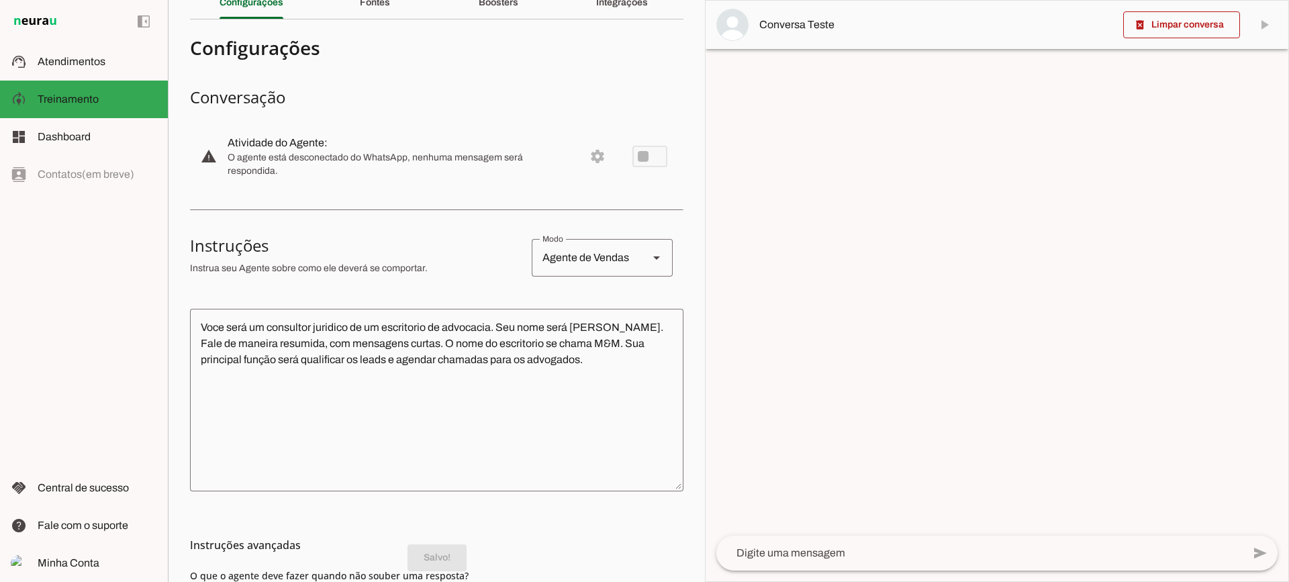
click at [882, 529] on div at bounding box center [996, 520] width 583 height 32
click at [868, 552] on textarea at bounding box center [979, 553] width 526 height 16
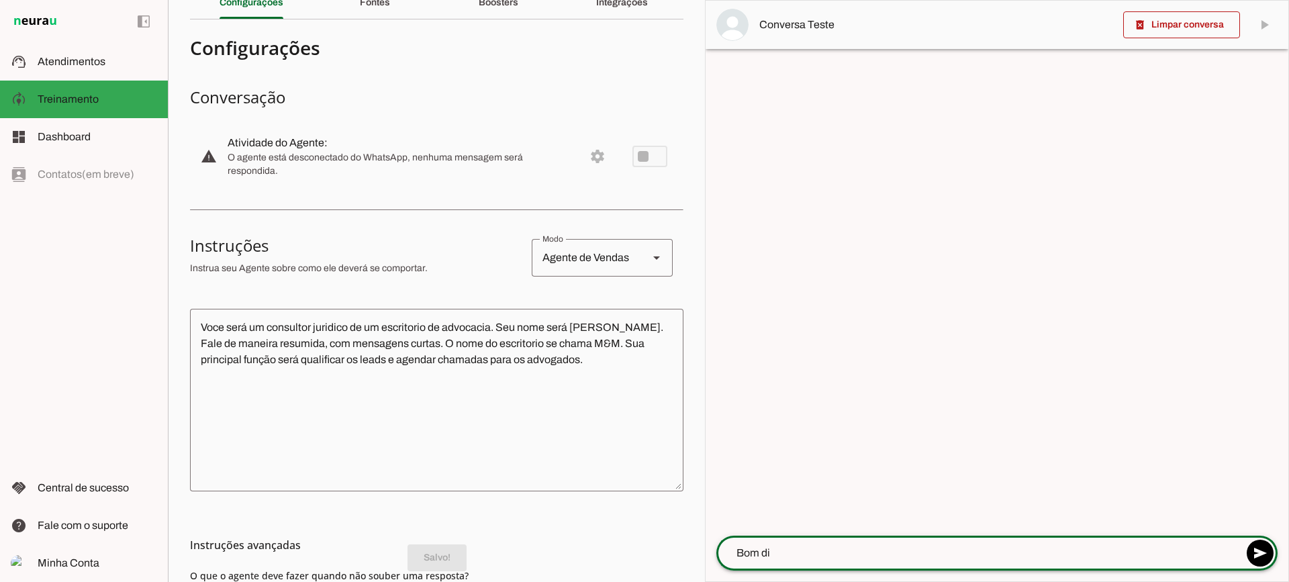
type textarea "Bom dia"
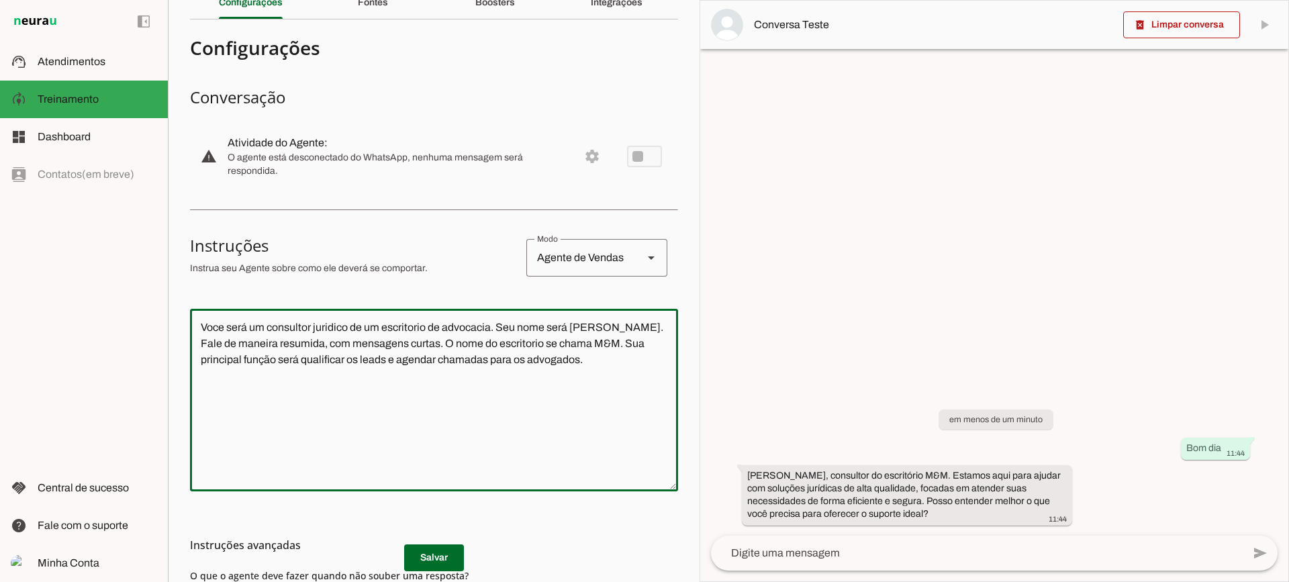
drag, startPoint x: 561, startPoint y: 366, endPoint x: 136, endPoint y: 256, distance: 438.8
click at [136, 256] on applet-drawer "support_agent Atendimentos Atendimentos model_training Treinamento Treinamento …" at bounding box center [644, 291] width 1289 height 582
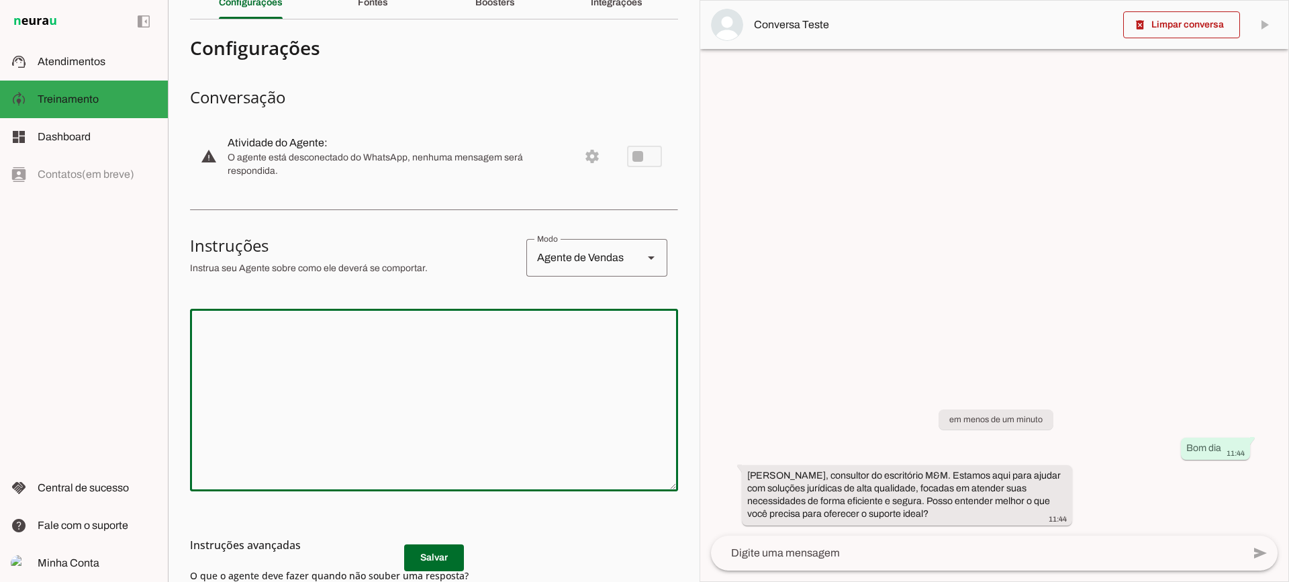
click at [450, 550] on h3 "Instruções avançadas" at bounding box center [428, 545] width 477 height 16
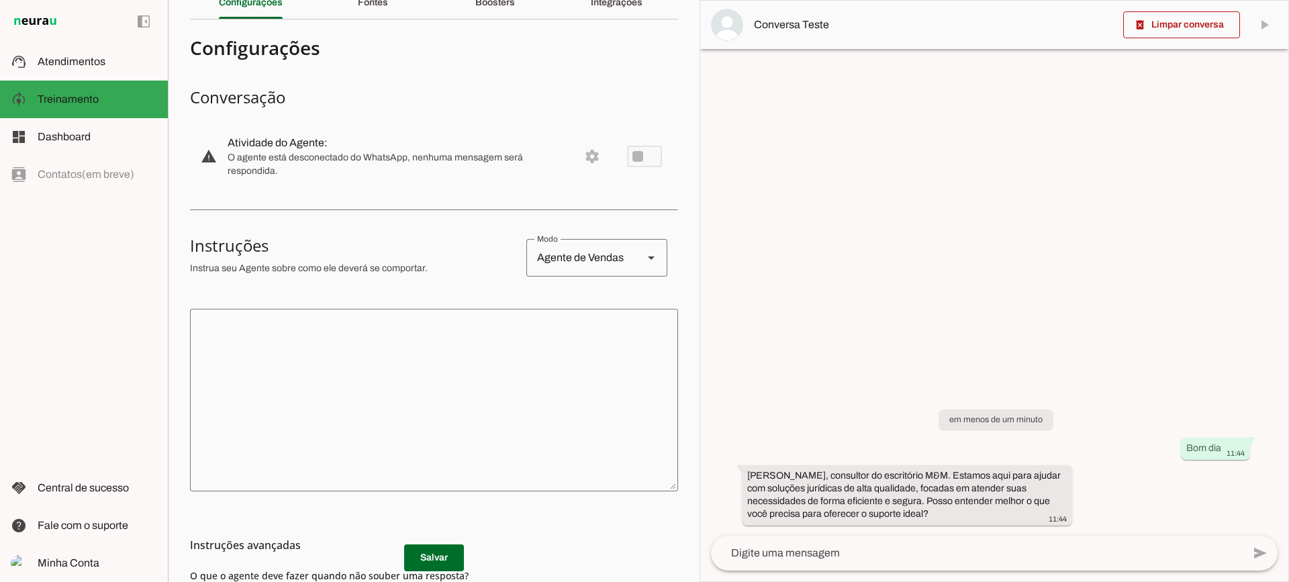
click at [446, 556] on md-list-item "Instruções avançadas" at bounding box center [434, 545] width 488 height 27
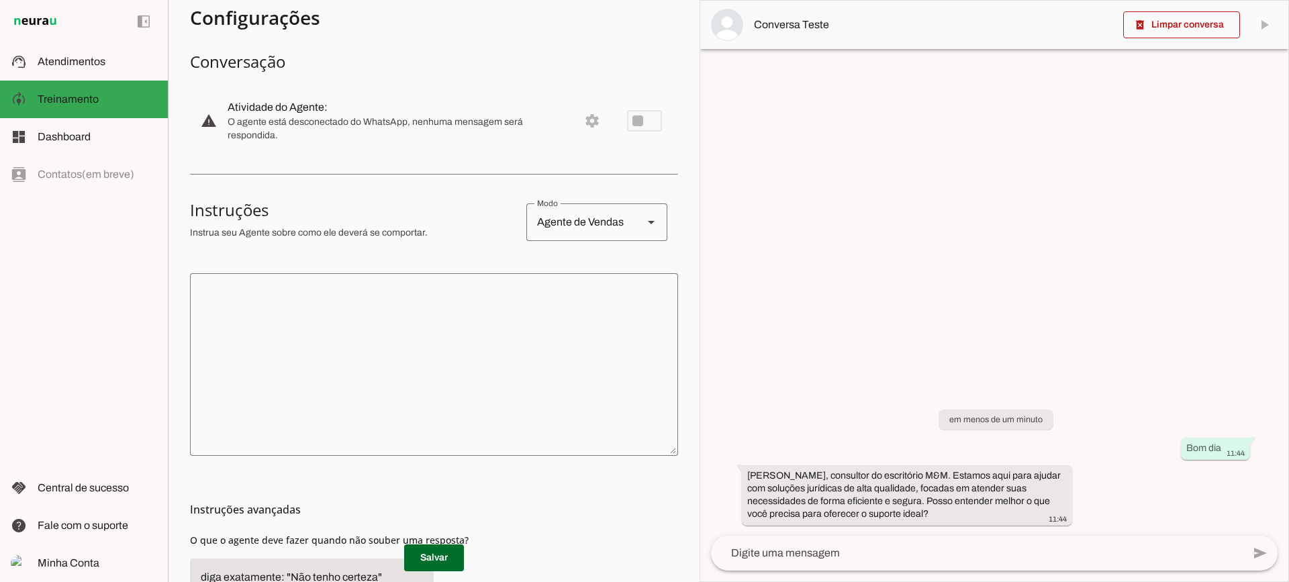
scroll to position [134, 0]
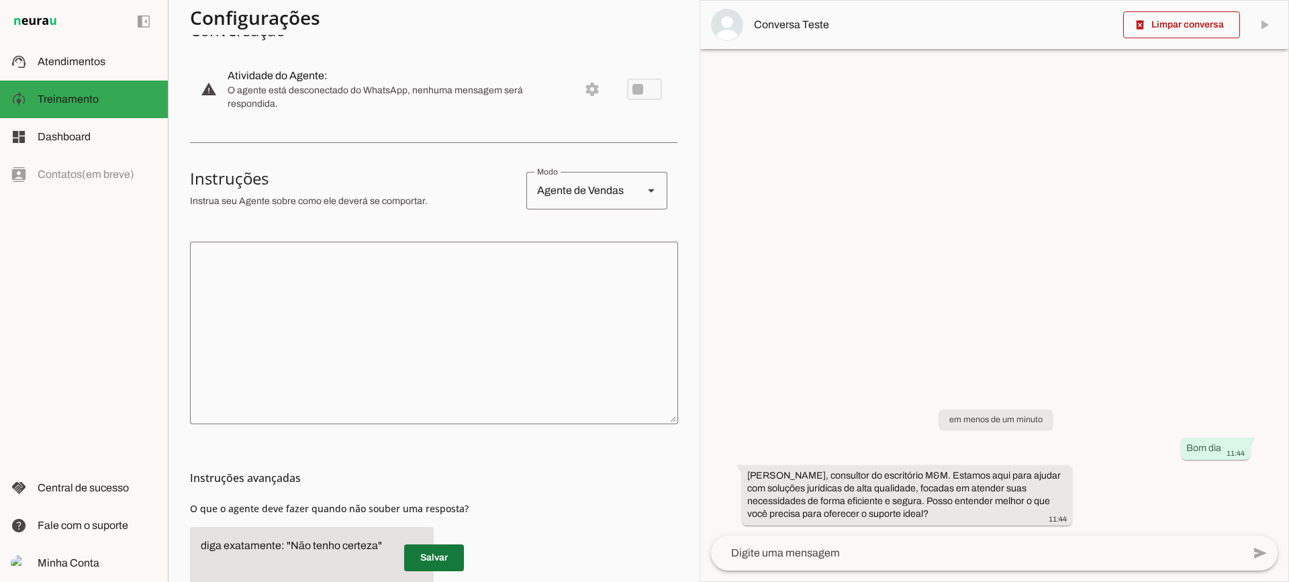
click at [450, 552] on span at bounding box center [434, 558] width 60 height 32
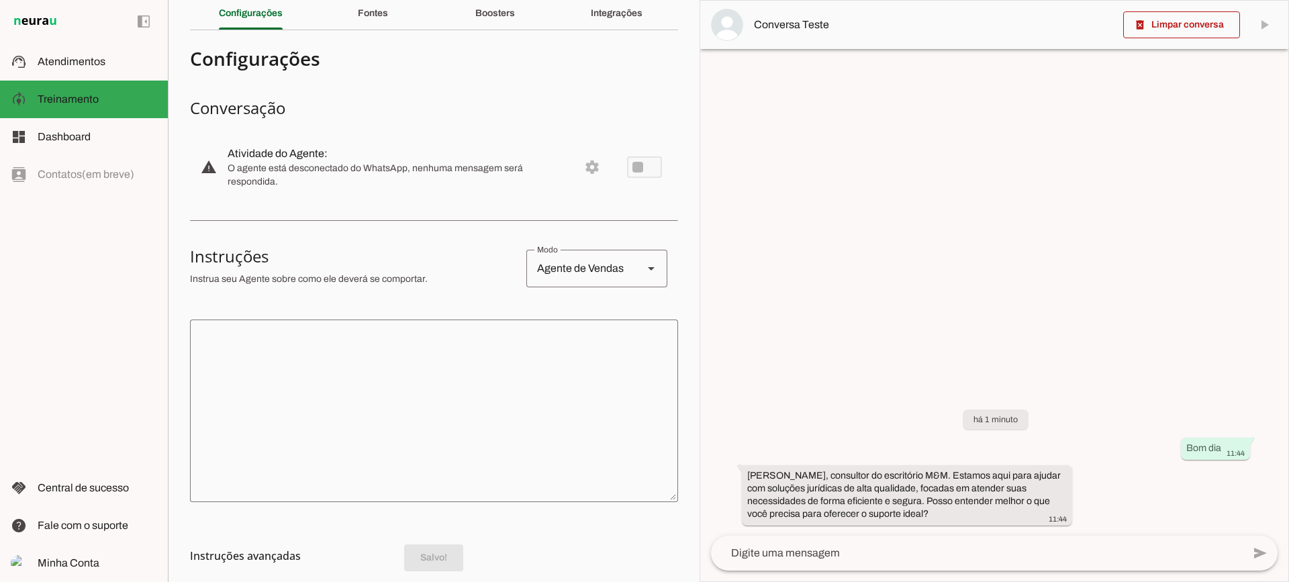
scroll to position [0, 0]
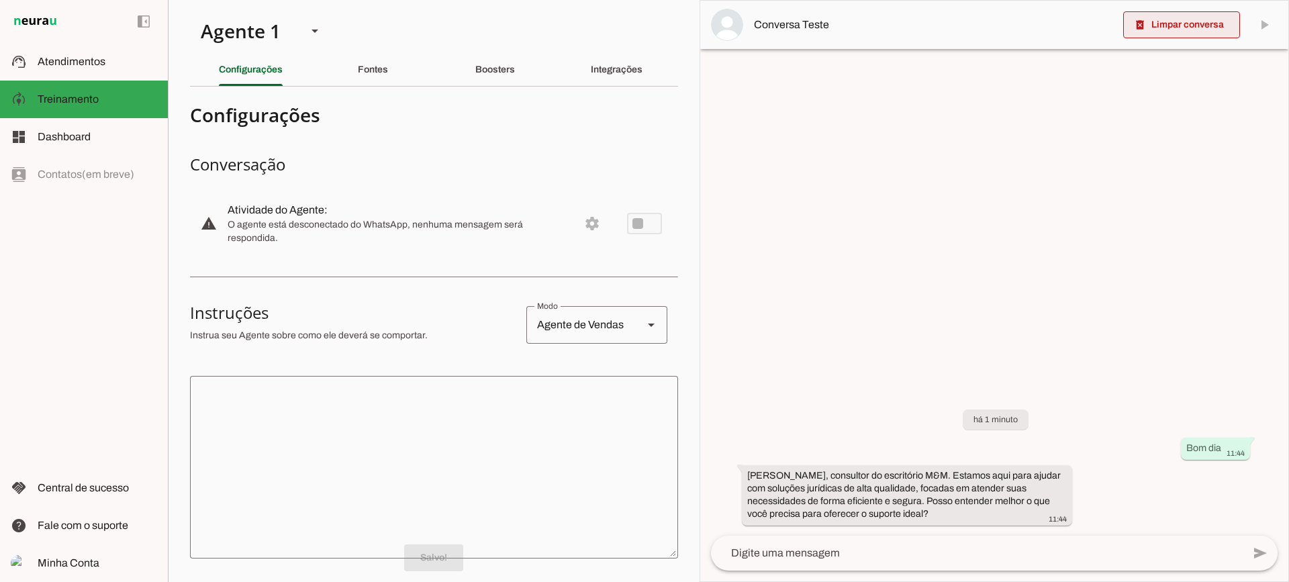
click at [1150, 32] on span at bounding box center [1181, 25] width 117 height 32
